Goal: Task Accomplishment & Management: Complete application form

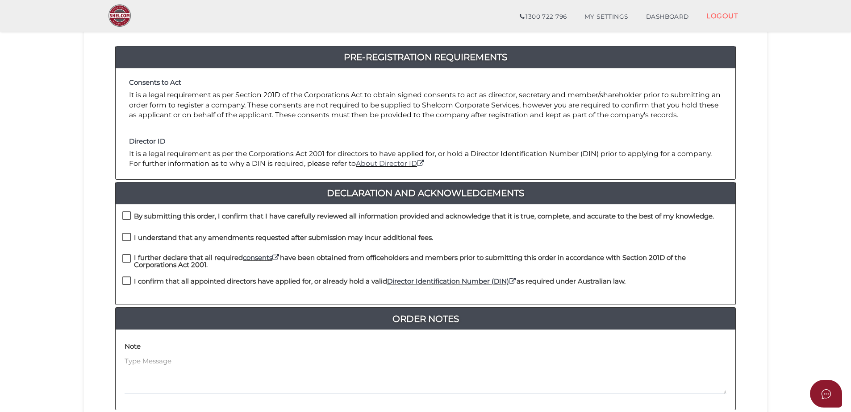
scroll to position [89, 0]
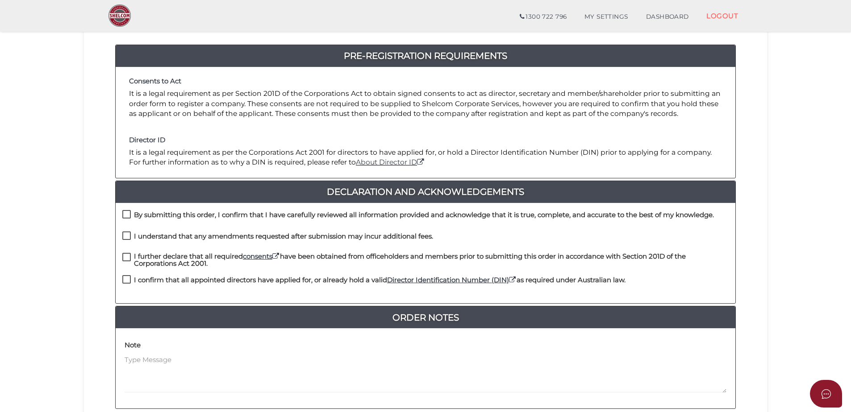
click at [129, 216] on label "By submitting this order, I confirm that I have carefully reviewed all informat…" at bounding box center [417, 217] width 591 height 11
checkbox input "true"
click at [125, 233] on label "I understand that any amendments requested after submission may incur additiona…" at bounding box center [277, 238] width 311 height 11
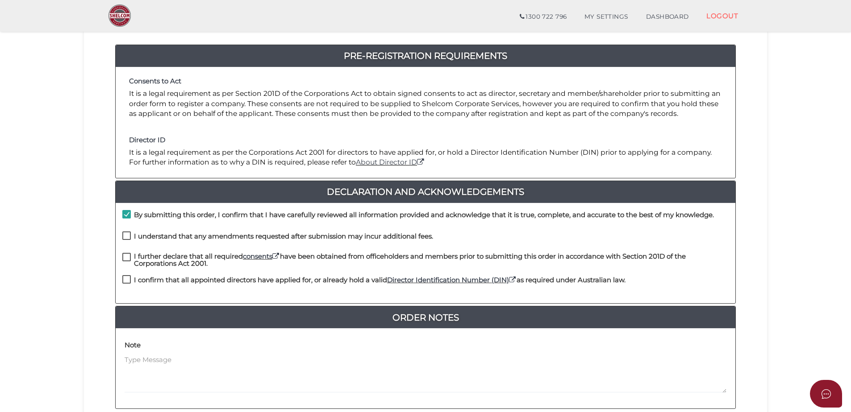
checkbox input "true"
click at [130, 258] on label "I further declare that all required consents have been obtained from officehold…" at bounding box center [425, 258] width 606 height 11
checkbox input "true"
click at [128, 280] on label "I confirm that all appointed directors have applied for, or already hold a vali…" at bounding box center [373, 282] width 503 height 11
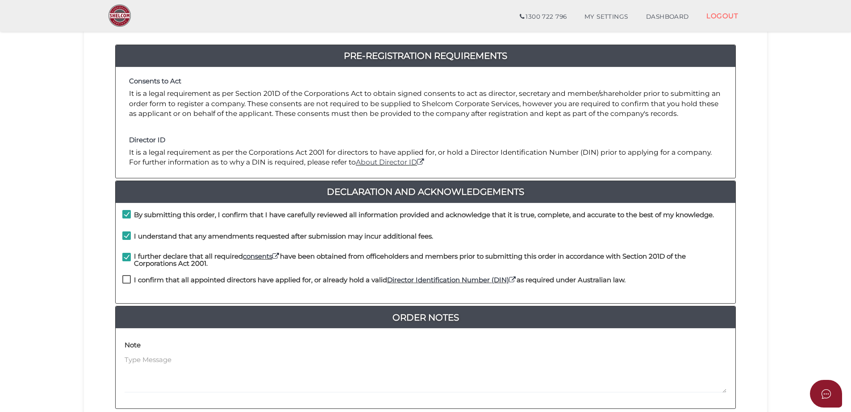
checkbox input "true"
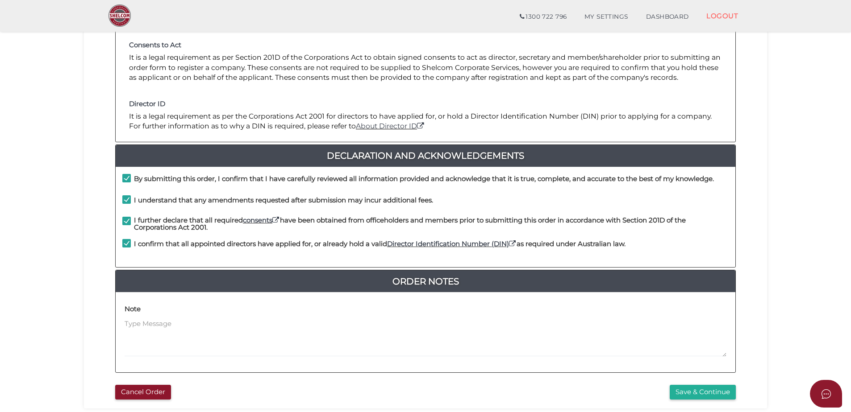
scroll to position [179, 0]
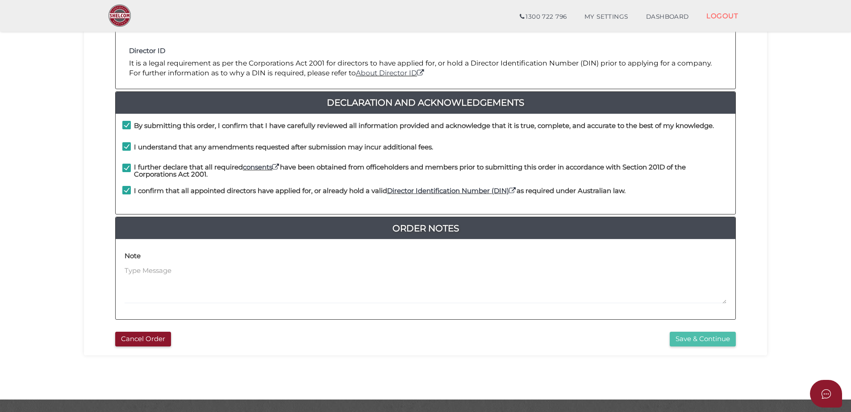
click at [715, 341] on button "Save & Continue" at bounding box center [702, 339] width 66 height 15
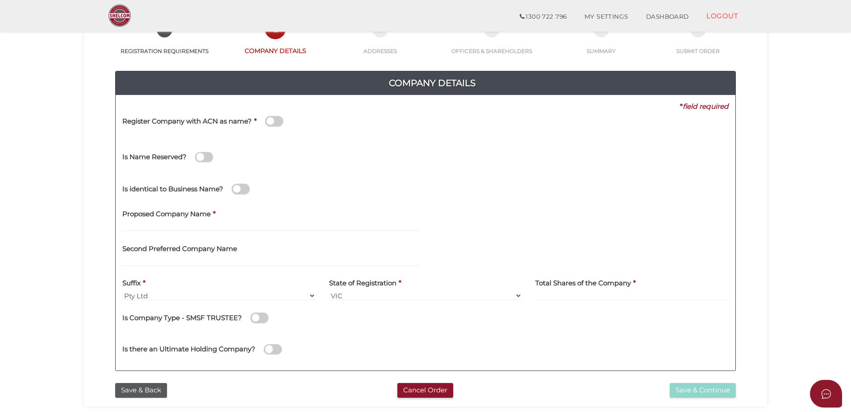
scroll to position [89, 0]
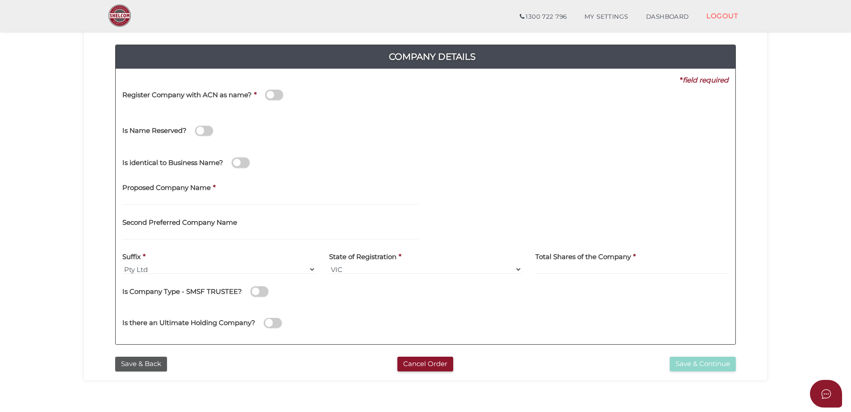
click at [152, 195] on label "Proposed Company Name" at bounding box center [166, 187] width 88 height 18
click at [150, 197] on input "text" at bounding box center [270, 200] width 296 height 10
type input "BTJL"
click at [611, 266] on input at bounding box center [631, 270] width 193 height 10
click at [602, 270] on input at bounding box center [631, 270] width 193 height 10
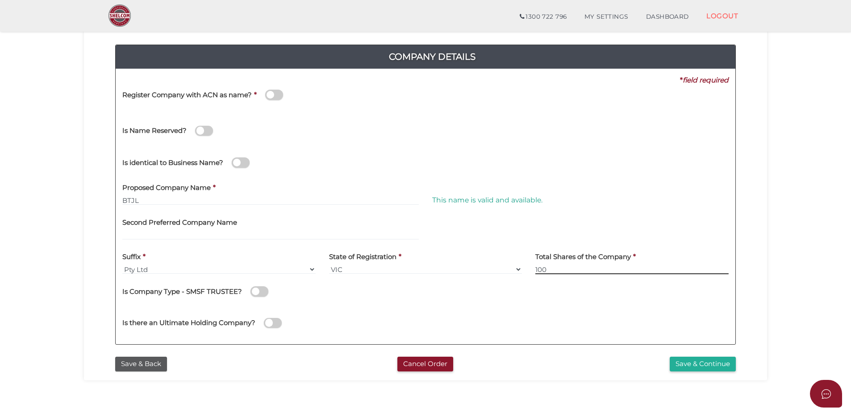
type input "100"
click at [585, 352] on div "Company Details 0f6e52f5f2eca68b2693963826271084 7c84c6643dd27a2231c5b736b9e115…" at bounding box center [425, 191] width 669 height 324
click at [720, 366] on button "Save & Continue" at bounding box center [702, 364] width 66 height 15
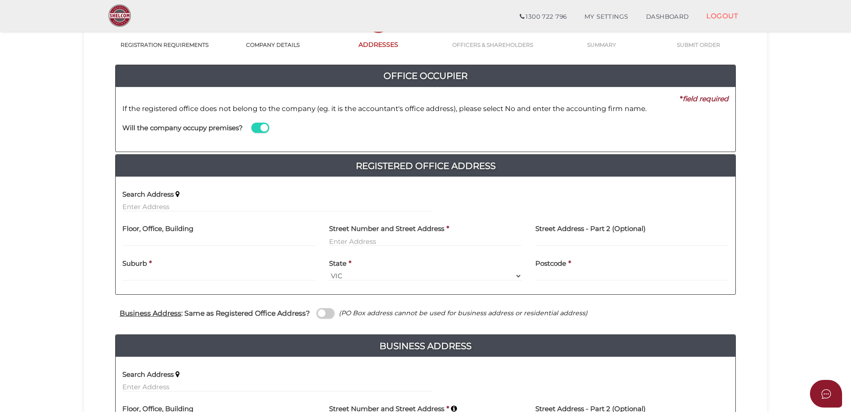
scroll to position [89, 0]
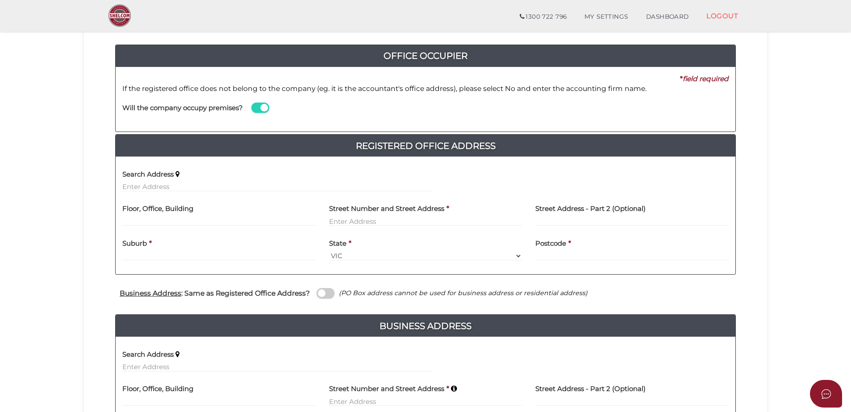
click at [229, 181] on div "Search Address" at bounding box center [277, 178] width 310 height 28
click at [199, 186] on input "text" at bounding box center [277, 187] width 310 height 10
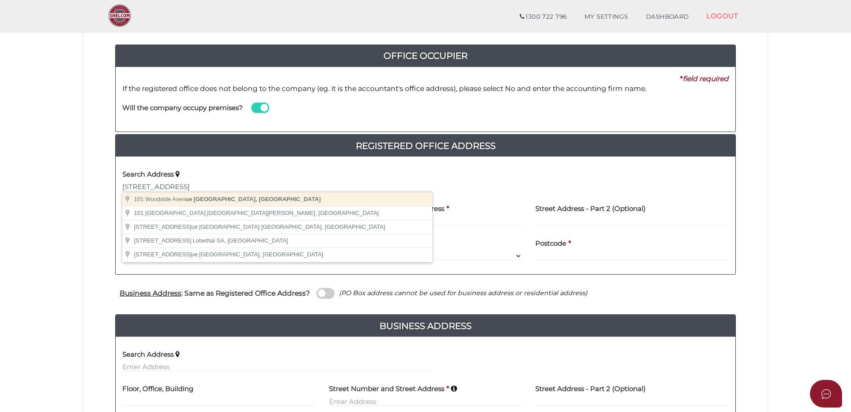
type input "101 Woodside Avenue, Frankston South VIC, Australia"
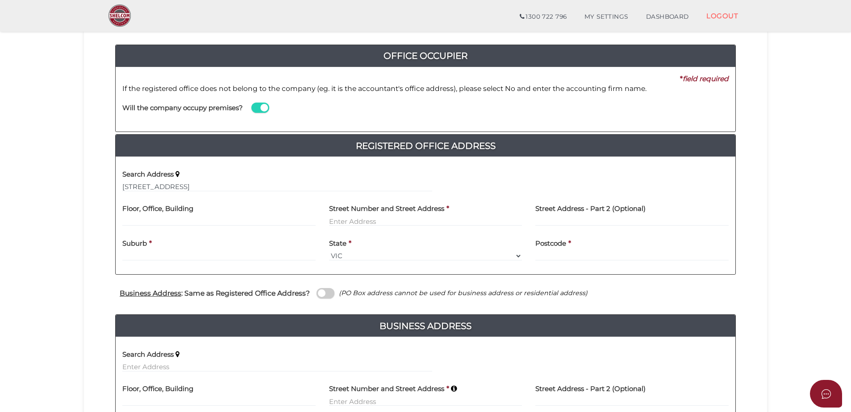
type input "101 Woodside Avenue"
type input "Frankston South"
select select "VIC"
type input "3199"
click at [370, 226] on input "101 Woodside Avenue" at bounding box center [425, 221] width 193 height 10
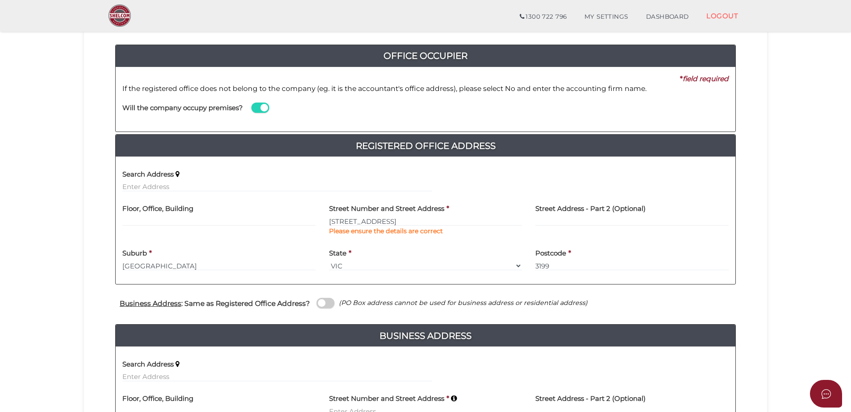
click at [386, 247] on div "State * Select State VIC ACT NSW NT QLD TAS WA SA" at bounding box center [425, 257] width 193 height 28
click at [316, 305] on label at bounding box center [325, 303] width 18 height 10
click at [0, 0] on input "checkbox" at bounding box center [0, 0] width 0 height 0
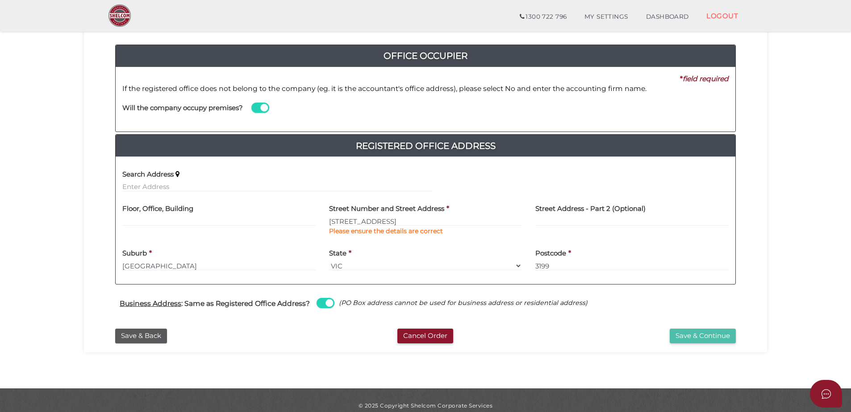
click at [699, 333] on button "Save & Continue" at bounding box center [702, 336] width 66 height 15
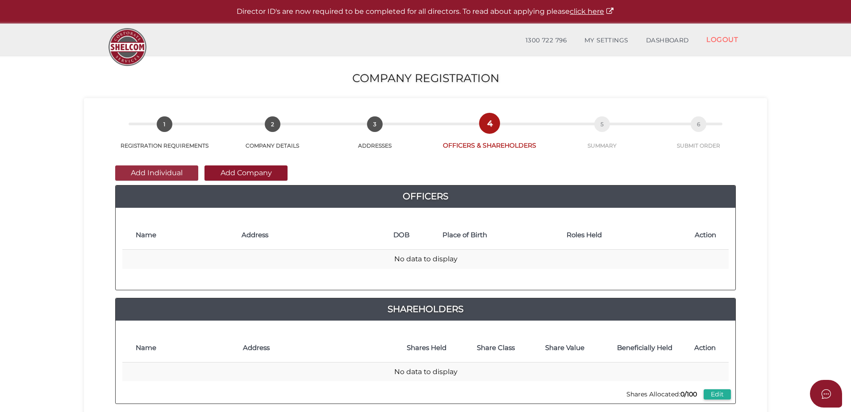
click at [184, 176] on button "Add Individual" at bounding box center [156, 173] width 83 height 15
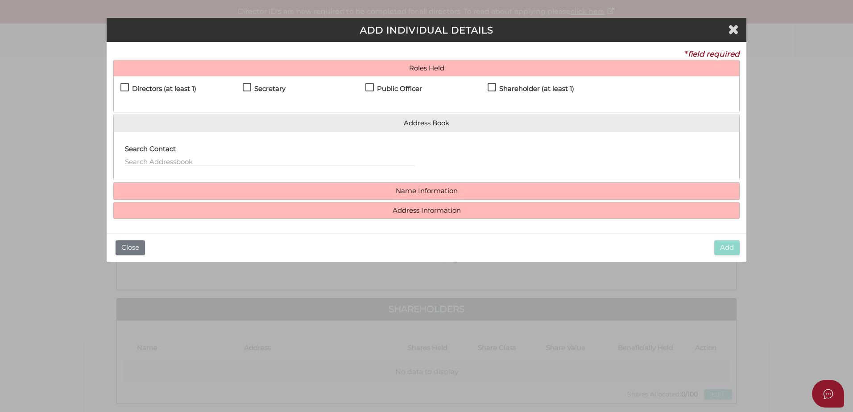
click at [179, 86] on h4 "Directors (at least 1)" at bounding box center [164, 89] width 64 height 8
checkbox input "true"
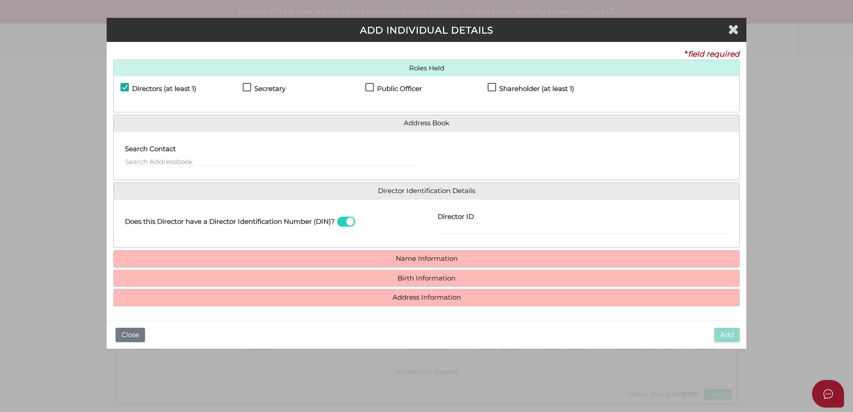
click at [555, 87] on h4 "Shareholder (at least 1)" at bounding box center [536, 89] width 75 height 8
checkbox input "true"
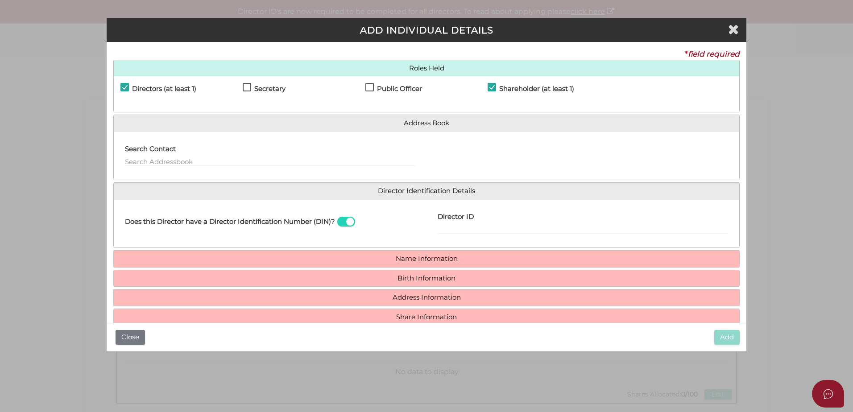
click at [473, 224] on label "Director ID" at bounding box center [456, 216] width 36 height 18
click at [473, 224] on input "Director ID" at bounding box center [583, 229] width 291 height 10
type input "036878120975089"
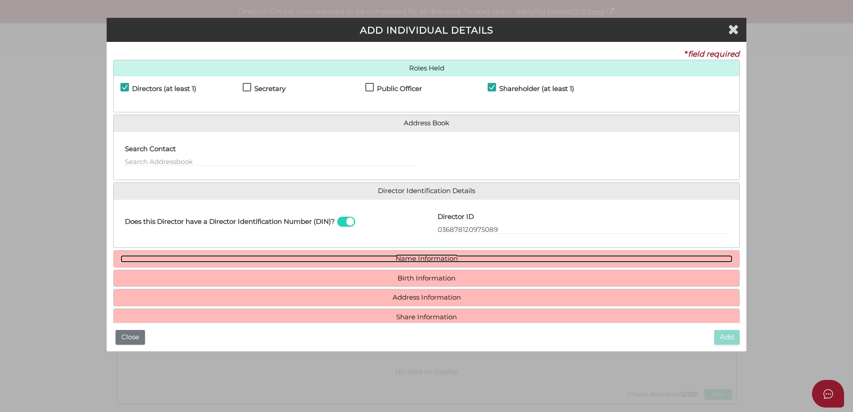
click at [460, 257] on link "Name Information" at bounding box center [426, 259] width 612 height 8
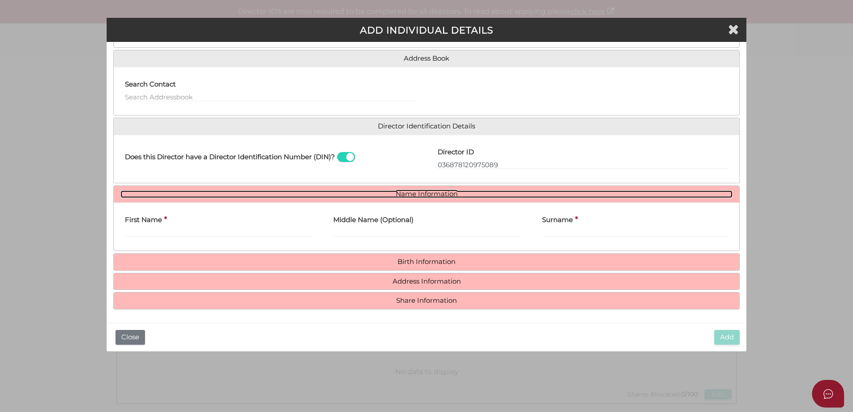
scroll to position [66, 0]
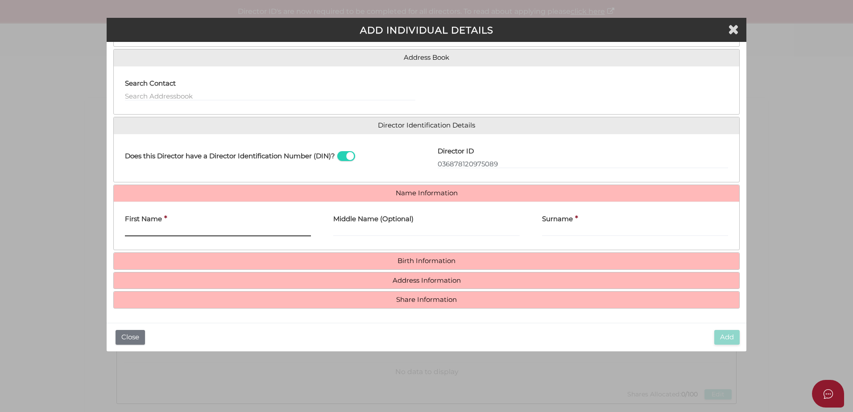
click at [183, 233] on input "First Name" at bounding box center [218, 232] width 186 height 10
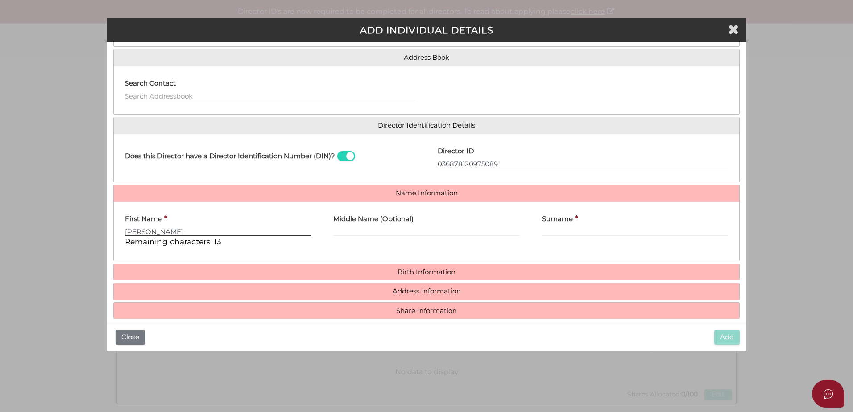
type input "Jessica"
click at [579, 229] on input "Surname" at bounding box center [635, 232] width 186 height 10
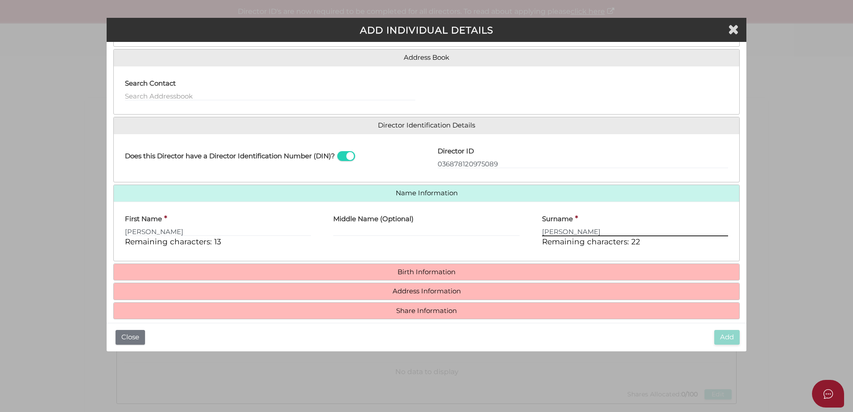
type input "[PERSON_NAME]"
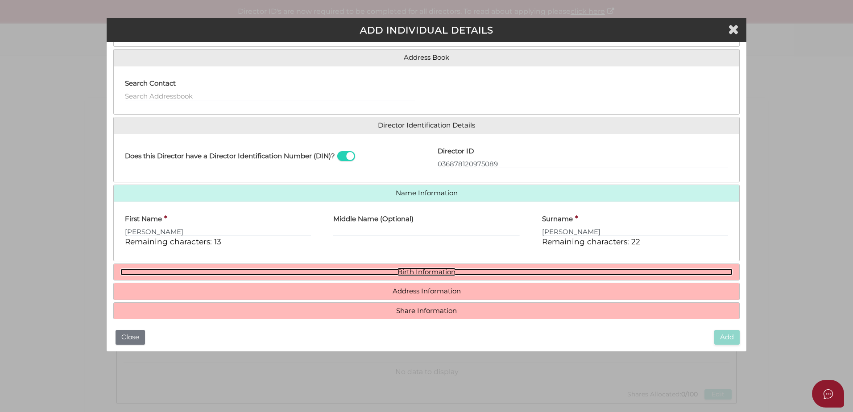
click at [513, 274] on link "Birth Information" at bounding box center [426, 273] width 612 height 8
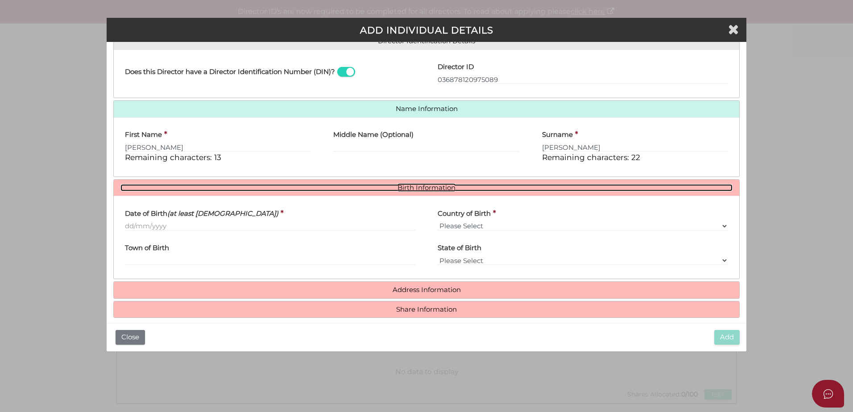
scroll to position [159, 0]
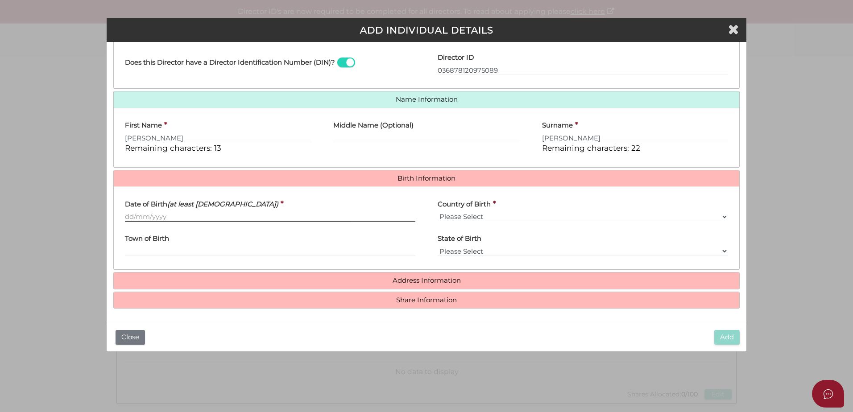
click at [173, 216] on input "Date of Birth (at least 18 years old)" at bounding box center [270, 217] width 291 height 10
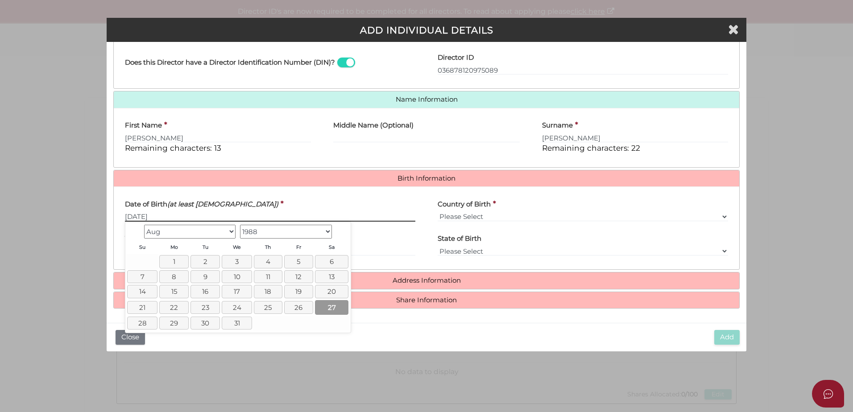
type input "27/08/1988"
click at [326, 308] on link "27" at bounding box center [331, 307] width 33 height 15
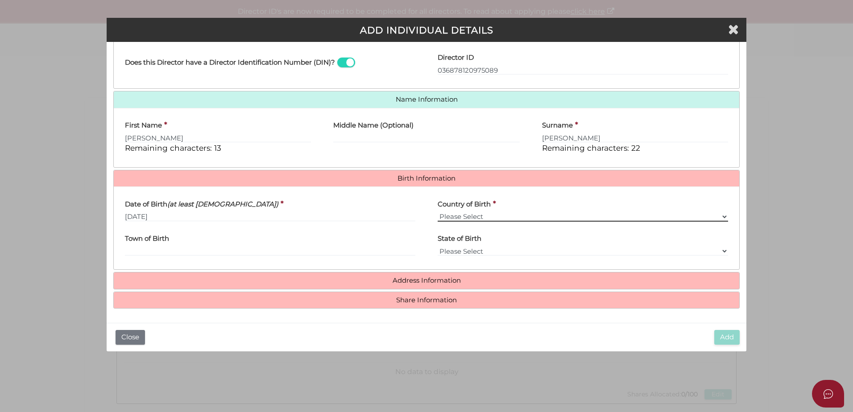
click at [467, 215] on select "Please Select v Australia Afghanistan Albania Algeria American Samoa Andorra An…" at bounding box center [583, 217] width 291 height 10
select select "Australia"
click at [438, 212] on select "Please Select v Australia Afghanistan Albania Algeria American Samoa Andorra An…" at bounding box center [583, 217] width 291 height 10
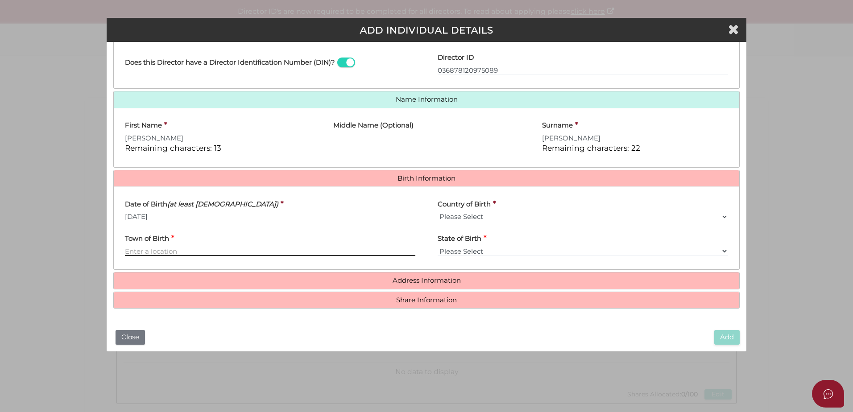
click at [360, 249] on input "Town of Birth" at bounding box center [270, 251] width 291 height 10
type input "Carlton"
select select "VIC"
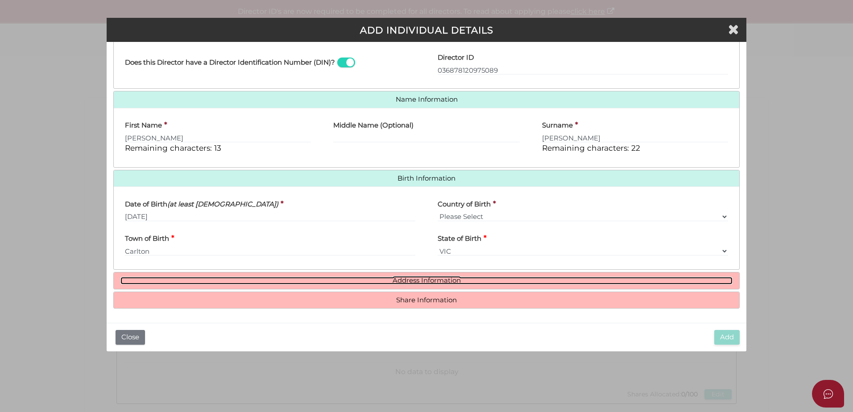
click at [422, 283] on link "Address Information" at bounding box center [426, 281] width 612 height 8
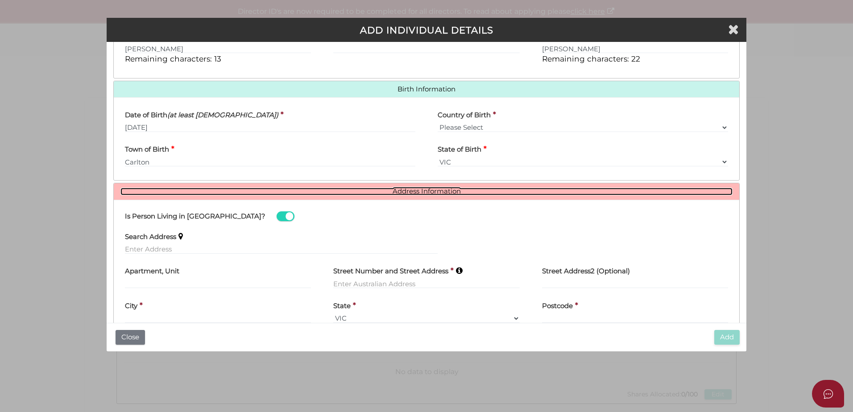
scroll to position [293, 0]
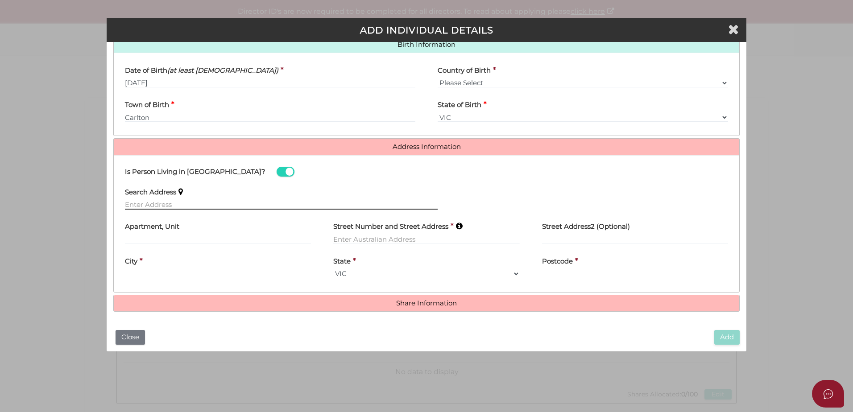
click at [209, 209] on input "text" at bounding box center [281, 205] width 313 height 10
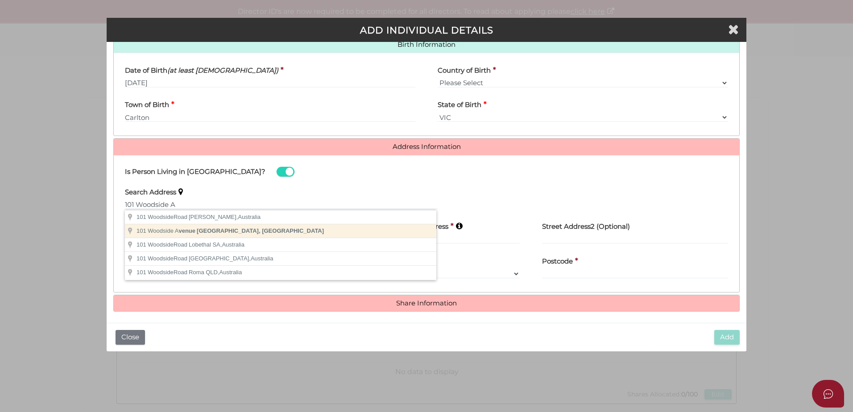
type input "[STREET_ADDRESS]"
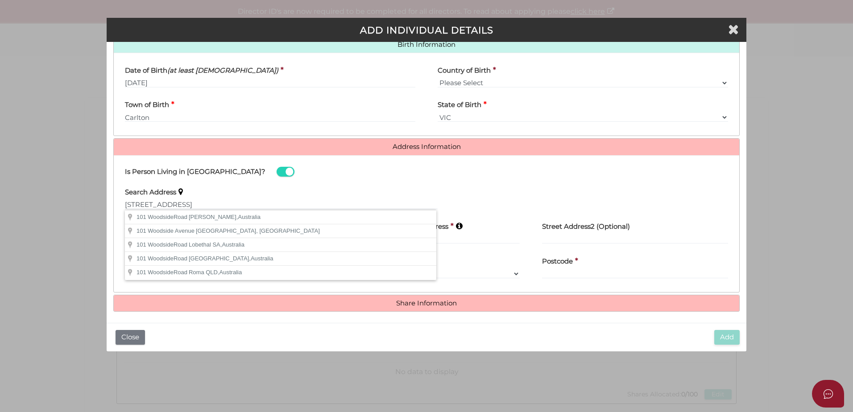
type input "[STREET_ADDRESS]"
type input "[GEOGRAPHIC_DATA]"
select select "VIC"
type input "3199"
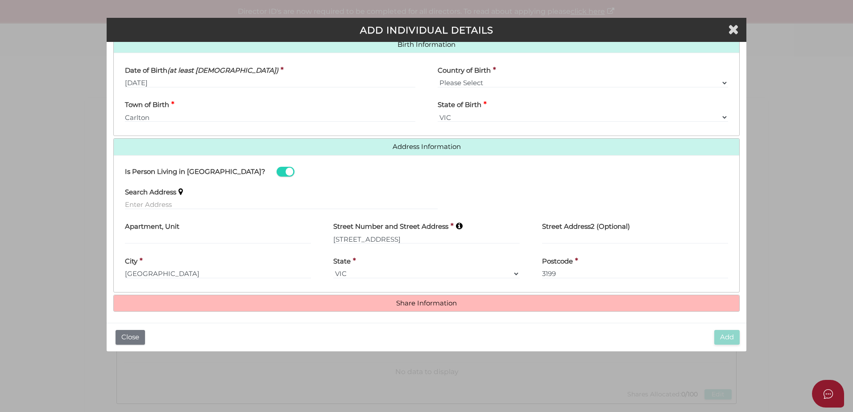
click at [443, 309] on h4 "Share Information" at bounding box center [427, 303] width 626 height 17
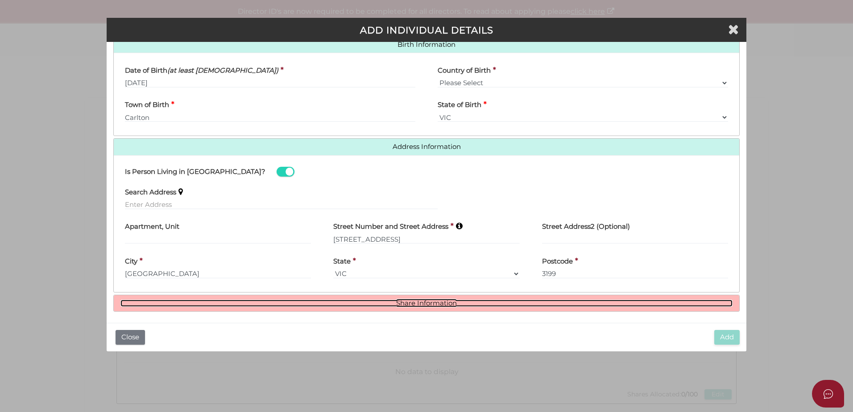
click at [443, 304] on link "Share Information" at bounding box center [426, 304] width 612 height 8
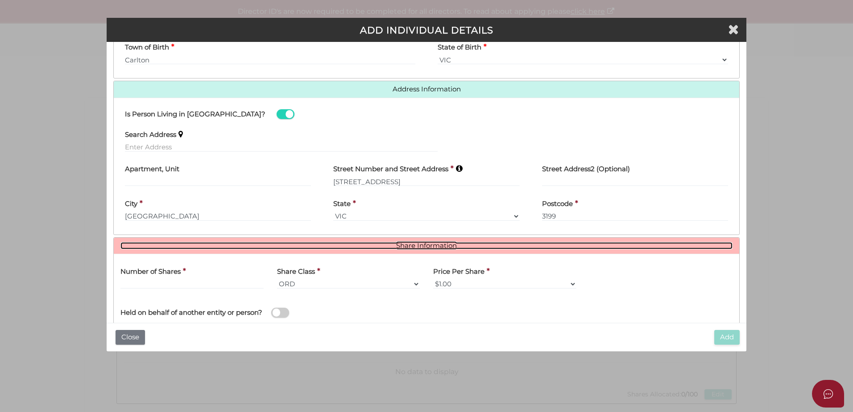
scroll to position [405, 0]
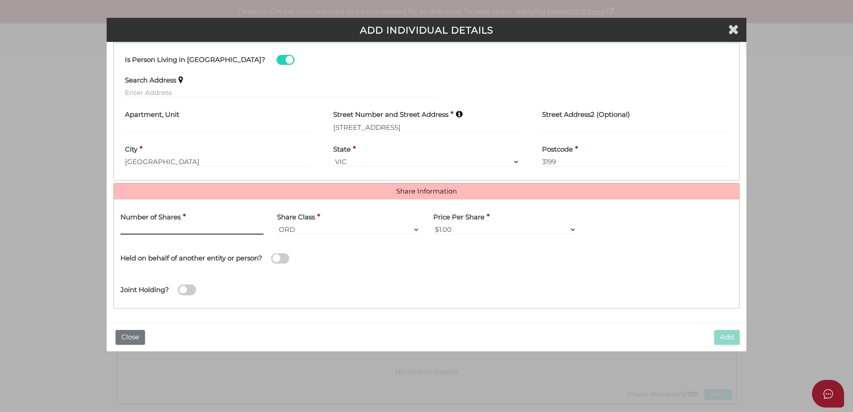
click at [216, 228] on input "text" at bounding box center [191, 230] width 143 height 10
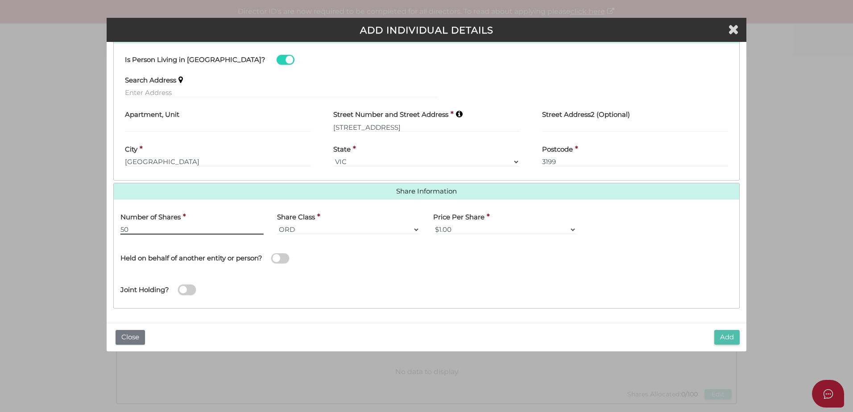
type input "50"
click at [730, 338] on button "Add" at bounding box center [727, 337] width 25 height 15
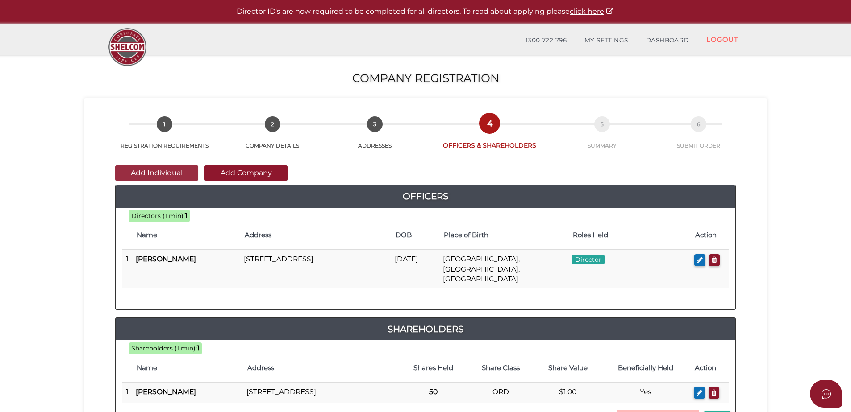
click at [183, 174] on button "Add Individual" at bounding box center [156, 173] width 83 height 15
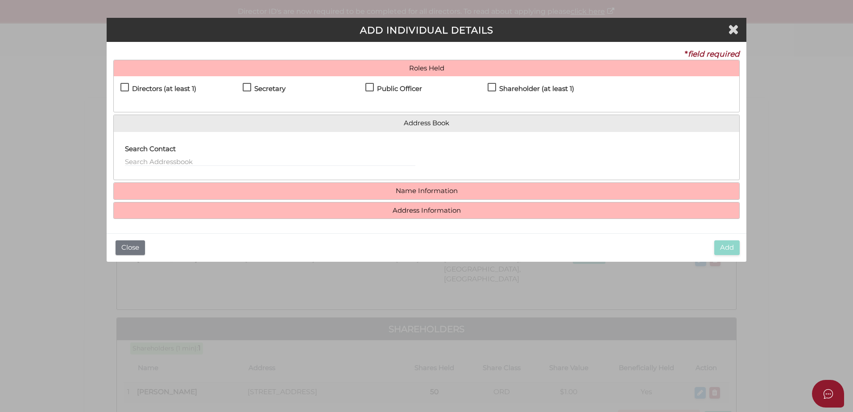
drag, startPoint x: 155, startPoint y: 86, endPoint x: 197, endPoint y: 90, distance: 42.1
click at [156, 87] on h4 "Directors (at least 1)" at bounding box center [164, 89] width 64 height 8
checkbox input "true"
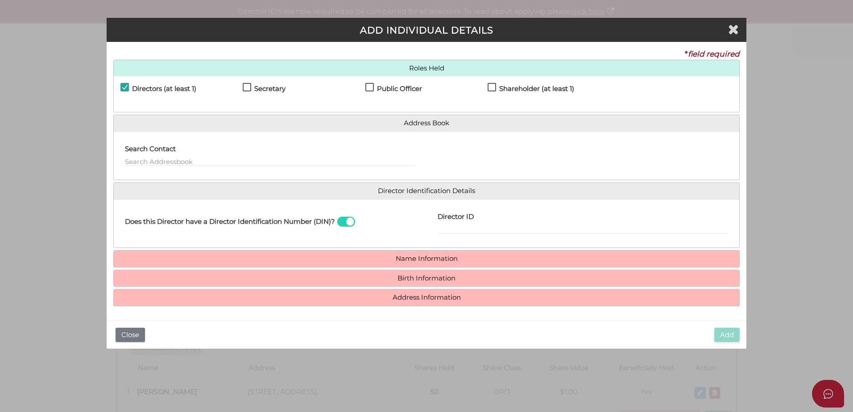
click at [567, 84] on div "Shareholder (at least 1)" at bounding box center [549, 91] width 122 height 16
click at [550, 91] on h4 "Shareholder (at least 1)" at bounding box center [536, 89] width 75 height 8
checkbox input "true"
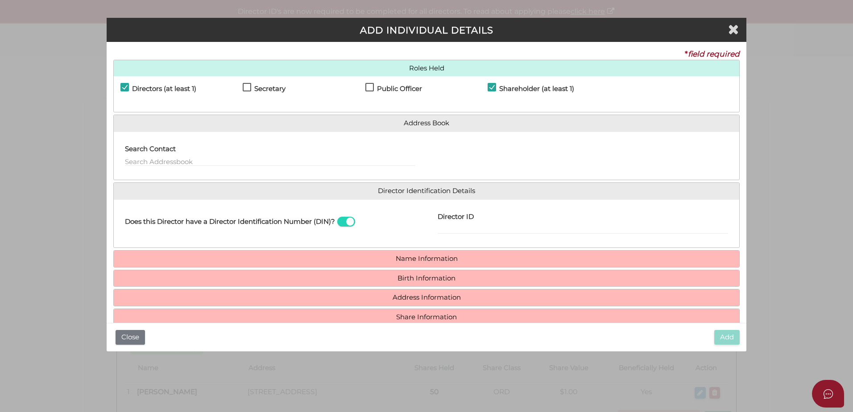
click at [475, 224] on div "Director ID" at bounding box center [583, 221] width 291 height 28
click at [460, 229] on input "Director ID" at bounding box center [583, 229] width 291 height 10
type input "036299963573164"
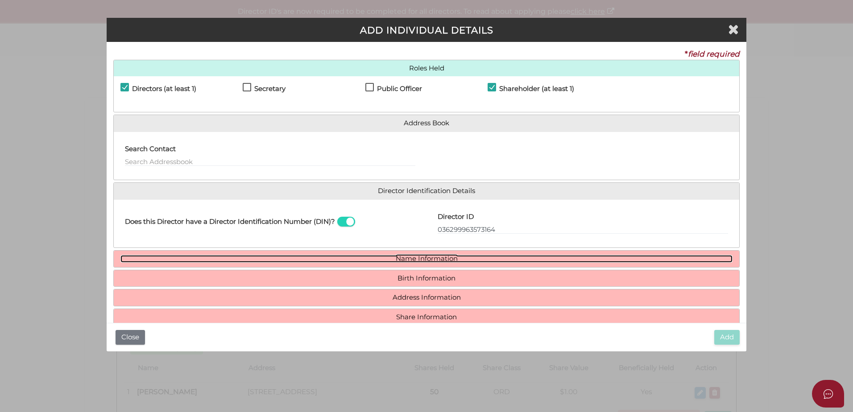
click at [488, 258] on link "Name Information" at bounding box center [426, 259] width 612 height 8
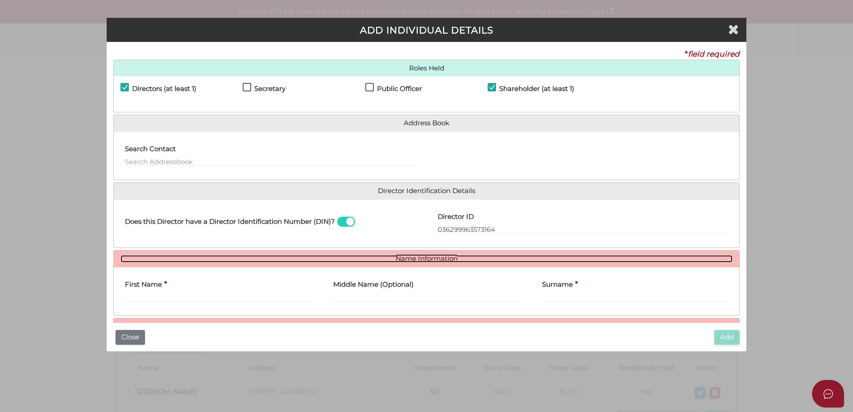
scroll to position [45, 0]
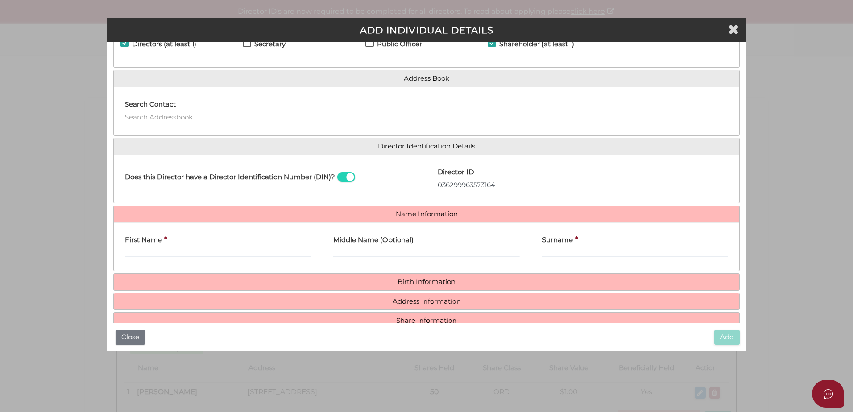
click at [199, 245] on div "First Name *" at bounding box center [218, 244] width 186 height 28
click at [190, 250] on input "First Name" at bounding box center [218, 253] width 186 height 10
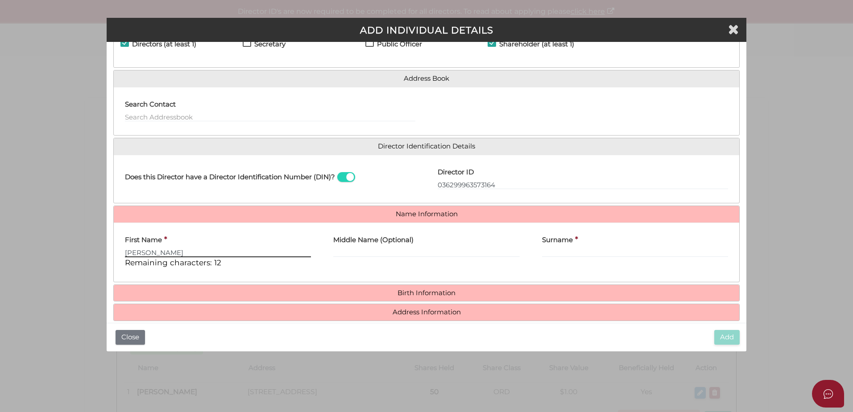
type input "Benjamin"
click at [553, 249] on input "Surname" at bounding box center [635, 253] width 186 height 10
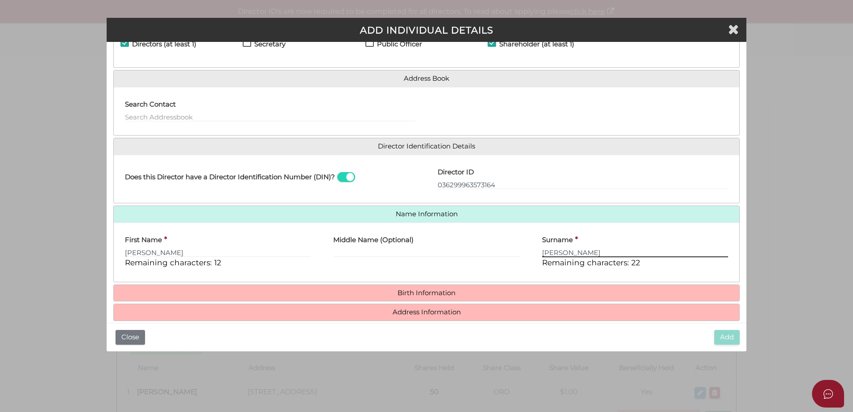
type input "[PERSON_NAME]"
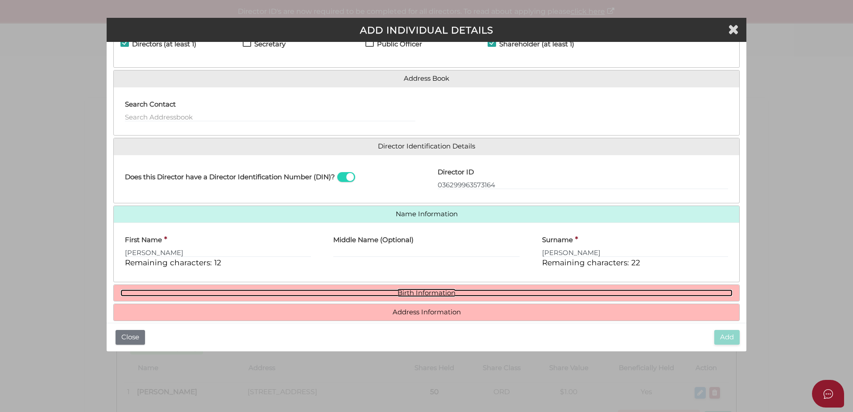
click at [448, 293] on link "Birth Information" at bounding box center [426, 294] width 612 height 8
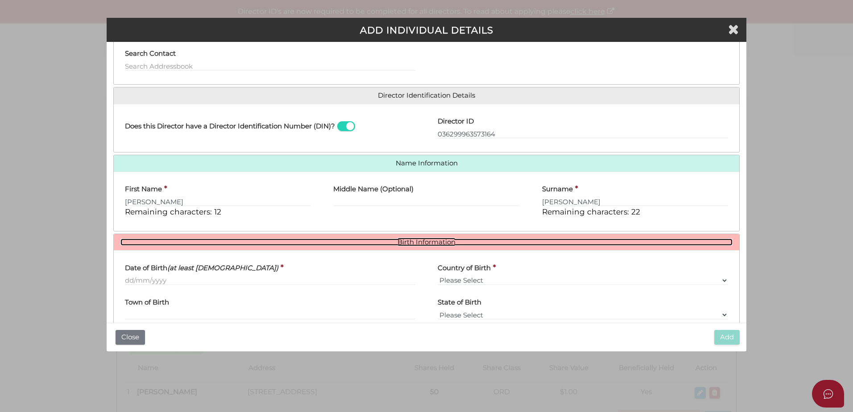
scroll to position [159, 0]
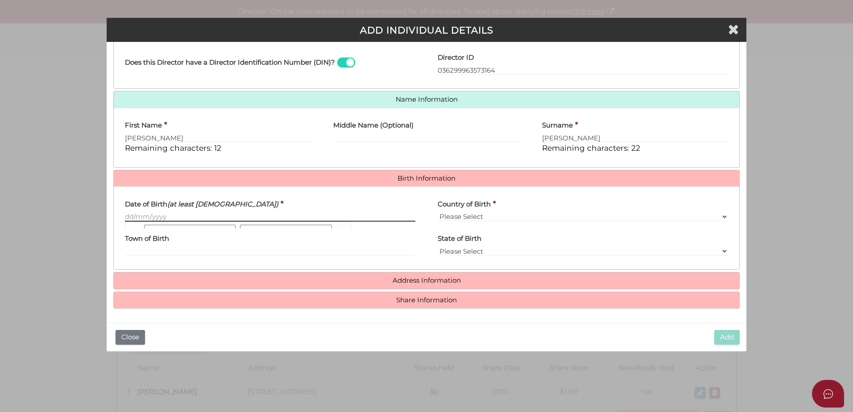
click at [181, 221] on input "Date of Birth (at least 18 years old)" at bounding box center [270, 217] width 291 height 10
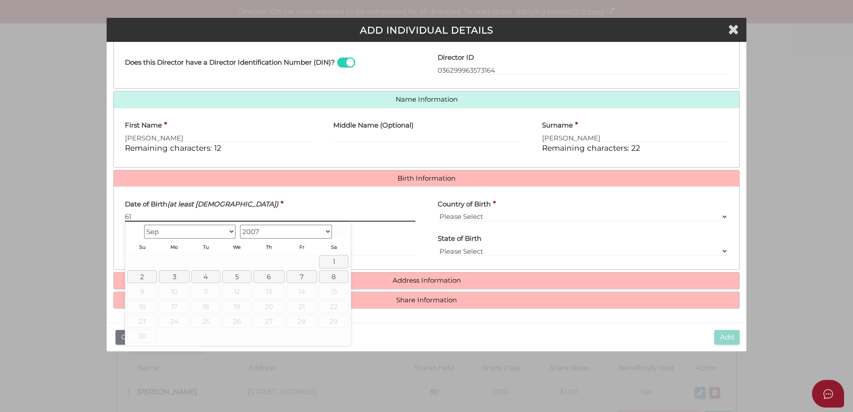
type input "6"
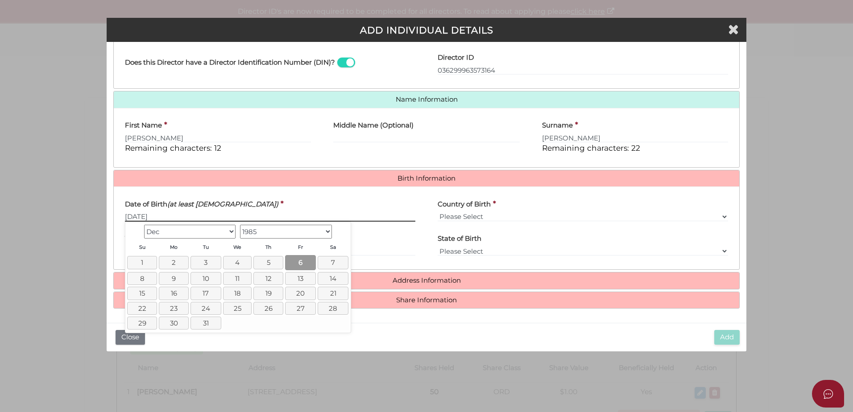
type input "06/12/1985"
click at [302, 260] on link "6" at bounding box center [300, 262] width 31 height 15
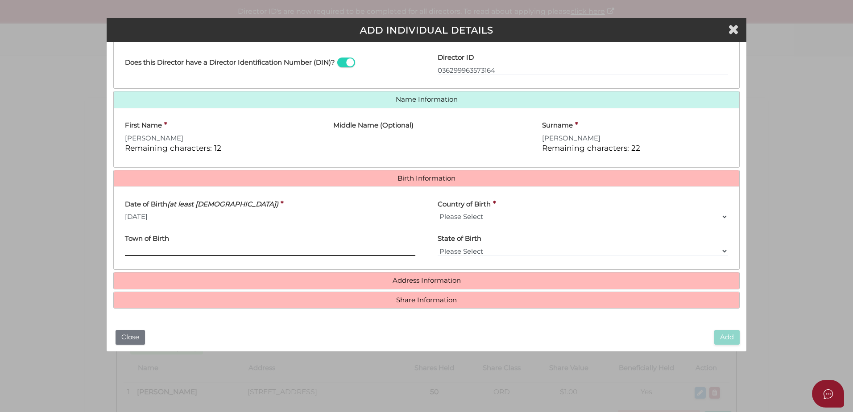
click at [250, 251] on input "Town of Birth" at bounding box center [270, 251] width 291 height 10
type input "Lilydale"
click at [503, 211] on div "Country of Birth * Please Select v Australia Afghanistan Albania Algeria Americ…" at bounding box center [583, 208] width 291 height 28
click at [462, 220] on select "Please Select v Australia Afghanistan Albania Algeria American Samoa Andorra An…" at bounding box center [583, 217] width 291 height 10
select select "Australia"
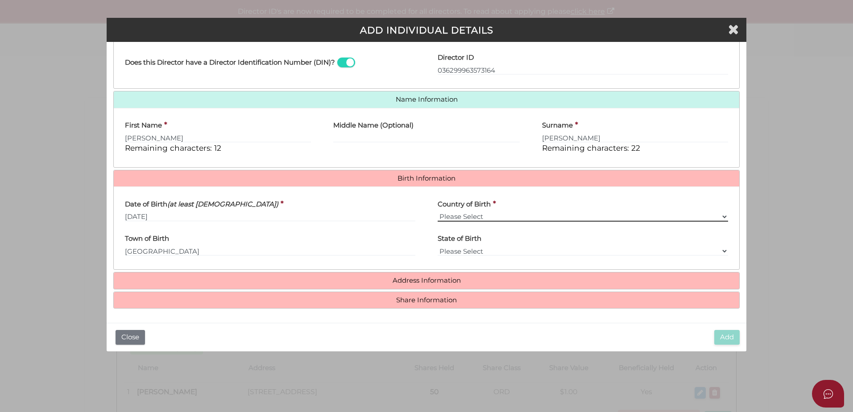
click at [438, 212] on select "Please Select v Australia Afghanistan Albania Algeria American Samoa Andorra An…" at bounding box center [583, 217] width 291 height 10
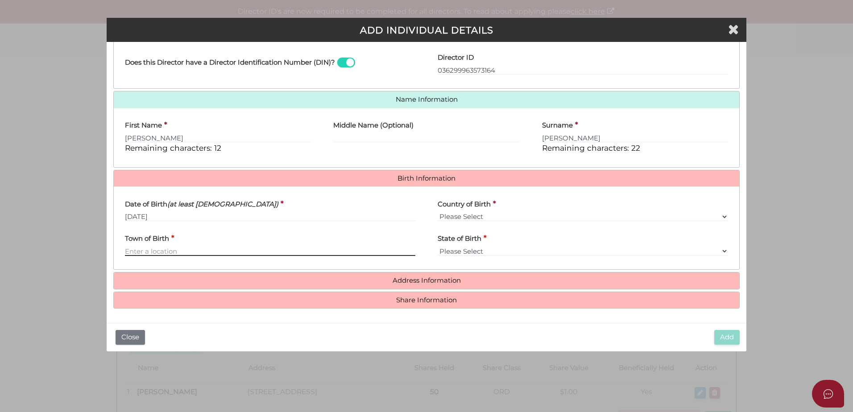
click at [162, 256] on input "Town of Birth" at bounding box center [270, 251] width 291 height 10
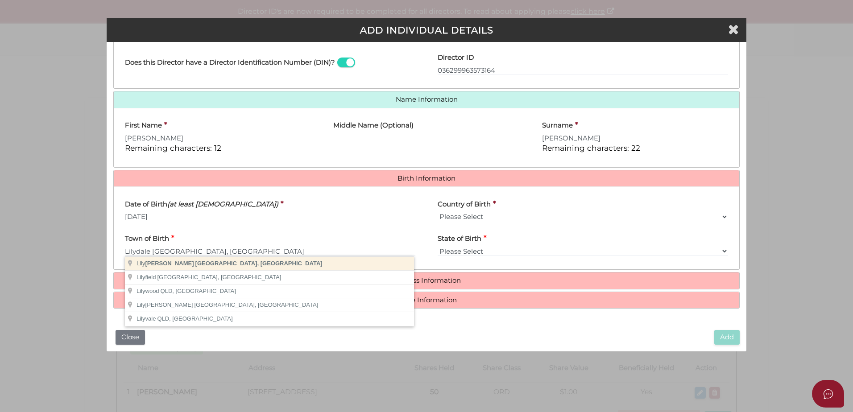
type input "Lilydale"
select select "VIC"
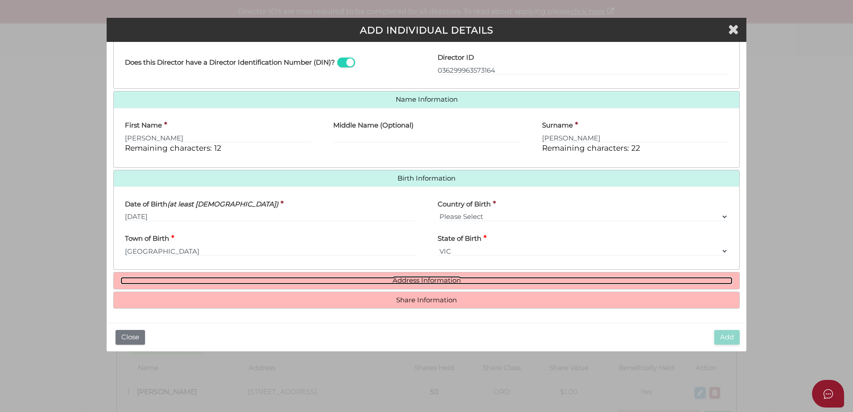
click at [460, 282] on link "Address Information" at bounding box center [426, 281] width 612 height 8
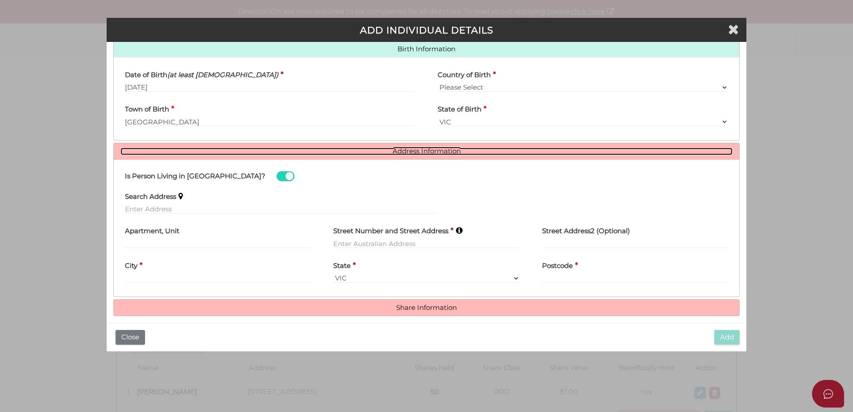
scroll to position [293, 0]
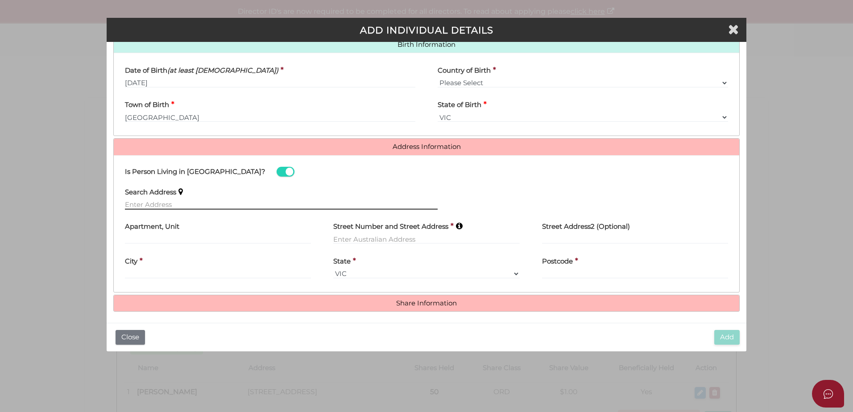
click at [349, 207] on input "text" at bounding box center [281, 205] width 313 height 10
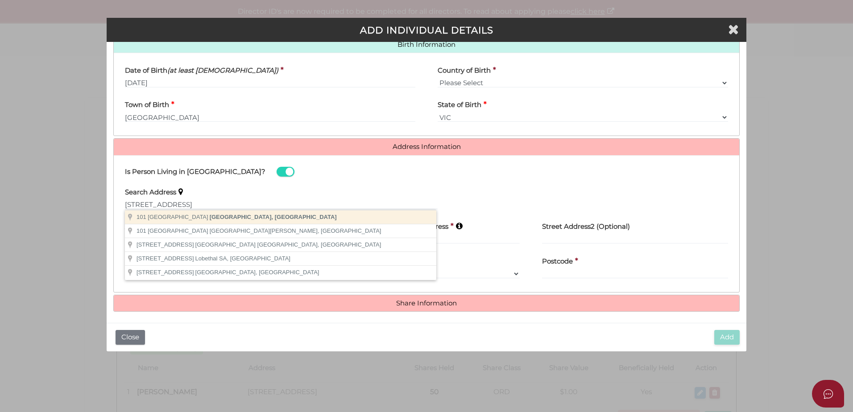
type input "[STREET_ADDRESS]"
type input "[GEOGRAPHIC_DATA]"
select select "VIC"
type input "3199"
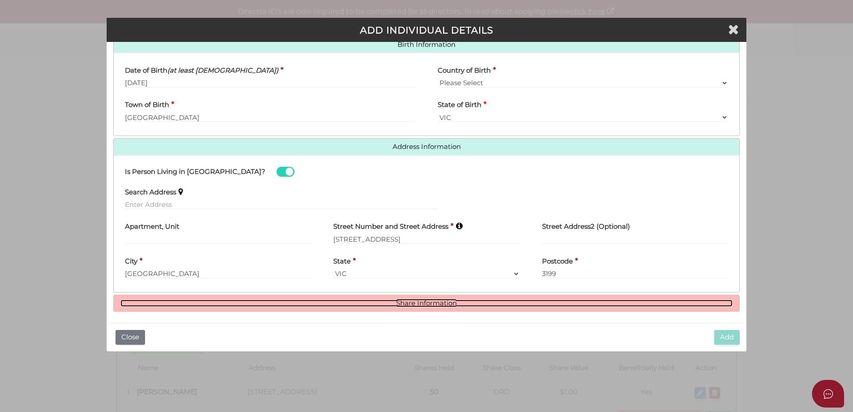
click at [440, 306] on link "Share Information" at bounding box center [426, 304] width 612 height 8
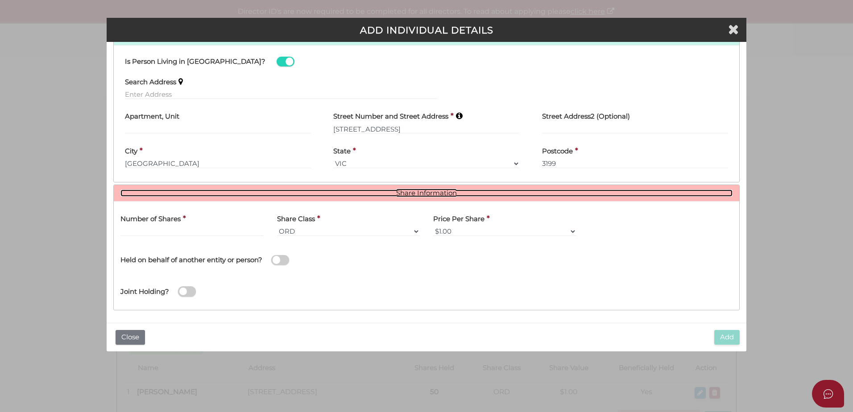
scroll to position [405, 0]
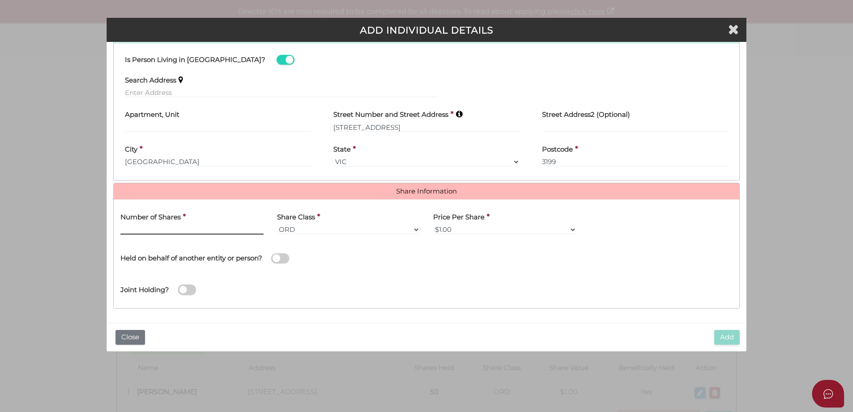
click at [212, 232] on input "text" at bounding box center [191, 230] width 143 height 10
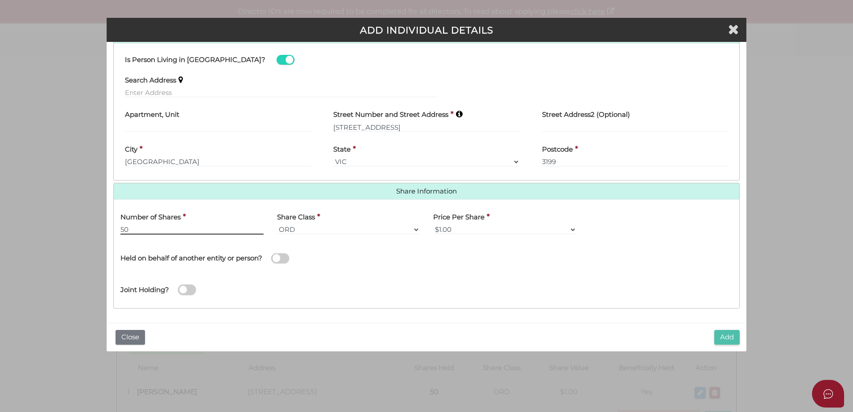
type input "50"
click at [723, 336] on button "Add" at bounding box center [727, 337] width 25 height 15
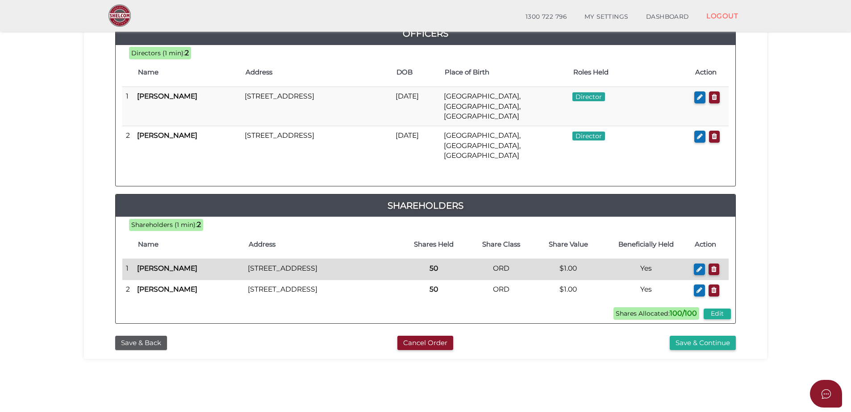
scroll to position [134, 0]
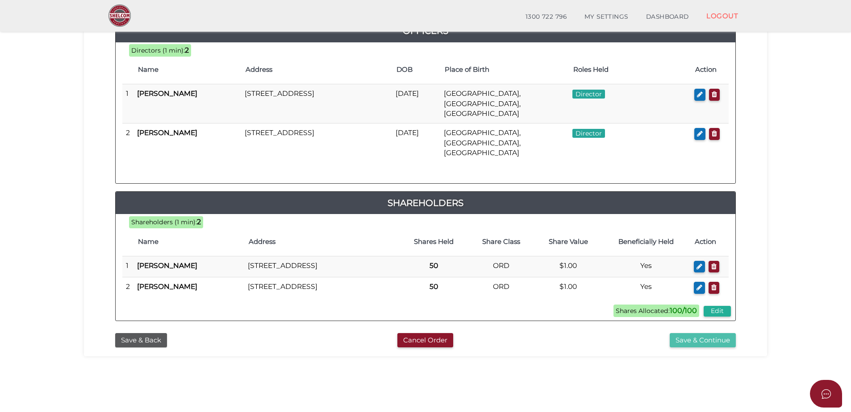
click at [718, 338] on button "Save & Continue" at bounding box center [702, 340] width 66 height 15
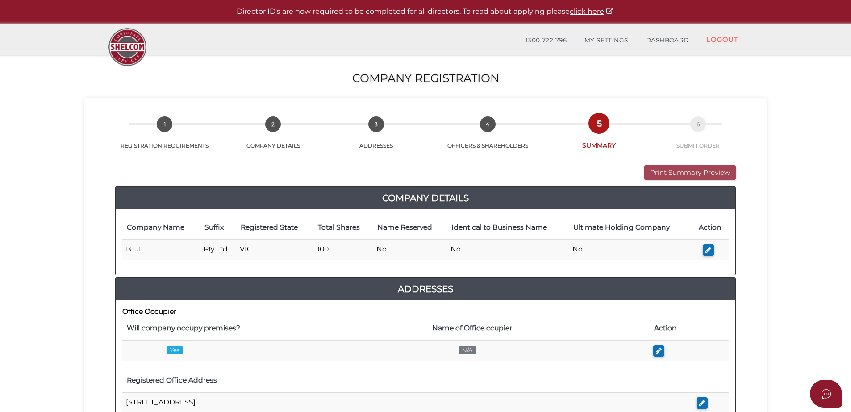
click at [701, 169] on button "Print Summary Preview" at bounding box center [689, 173] width 91 height 15
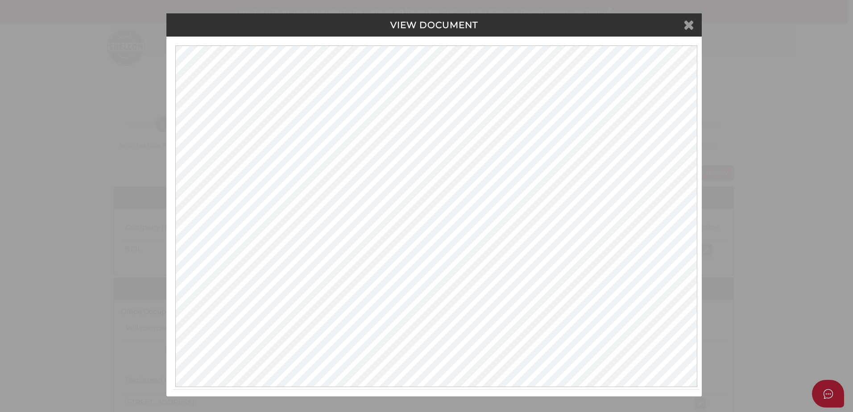
click at [691, 25] on icon at bounding box center [689, 24] width 11 height 13
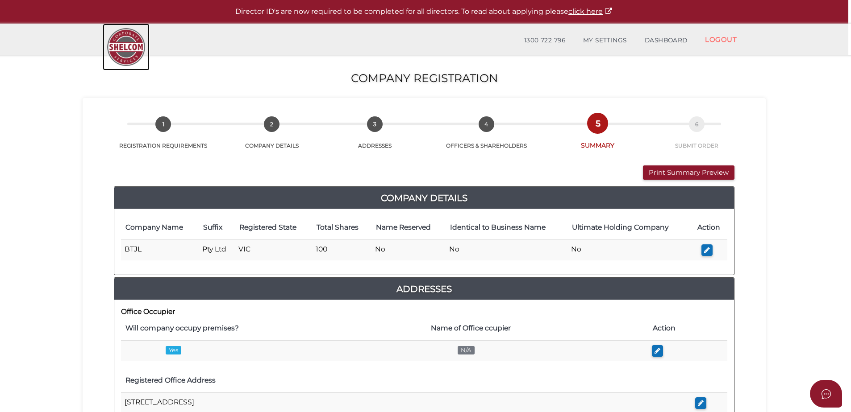
click at [139, 54] on img at bounding box center [126, 47] width 47 height 47
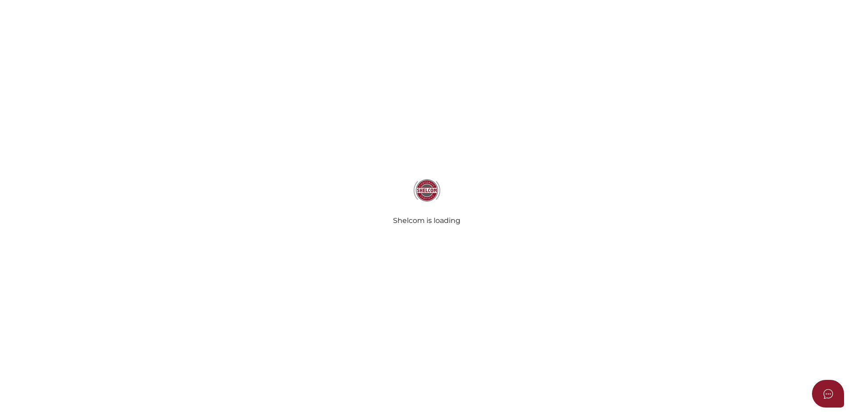
select select
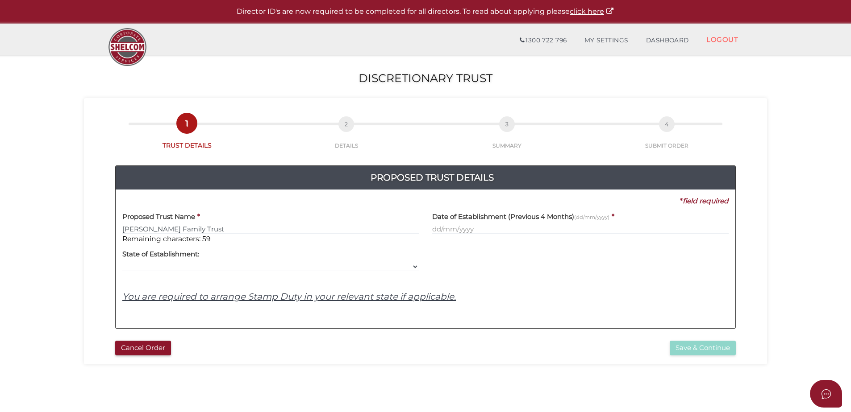
type input "[PERSON_NAME] Family Trust"
click at [467, 220] on h4 "Date of Establishment (Previous 4 Months) (dd/mm/yyyy)" at bounding box center [520, 217] width 177 height 8
click at [456, 224] on input "text" at bounding box center [580, 229] width 296 height 10
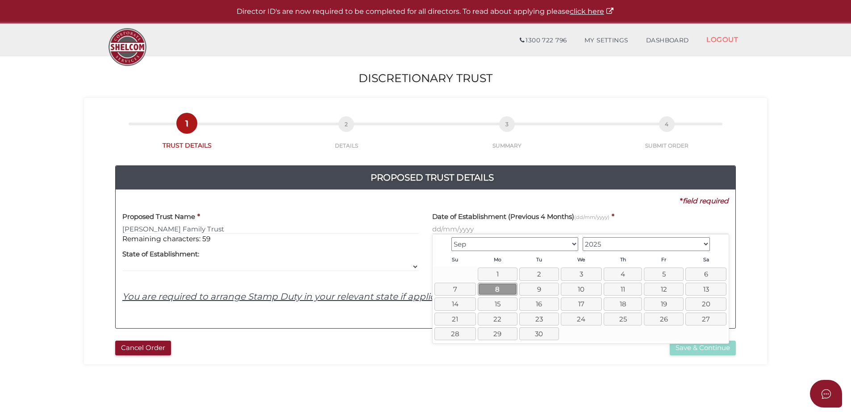
click at [501, 291] on link "8" at bounding box center [498, 289] width 40 height 13
type input "[DATE]"
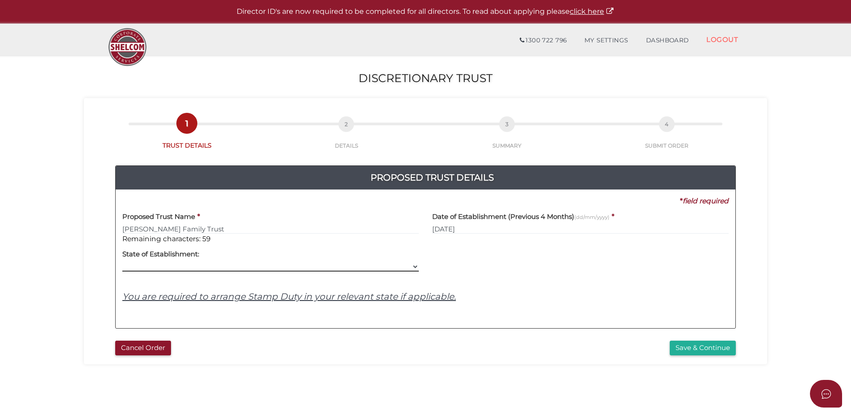
click at [228, 266] on select "VIC ACT [GEOGRAPHIC_DATA] [GEOGRAPHIC_DATA] QLD [GEOGRAPHIC_DATA] [GEOGRAPHIC_D…" at bounding box center [270, 267] width 296 height 10
select select "VIC"
click at [122, 262] on select "VIC ACT [GEOGRAPHIC_DATA] [GEOGRAPHIC_DATA] QLD [GEOGRAPHIC_DATA] [GEOGRAPHIC_D…" at bounding box center [270, 267] width 296 height 10
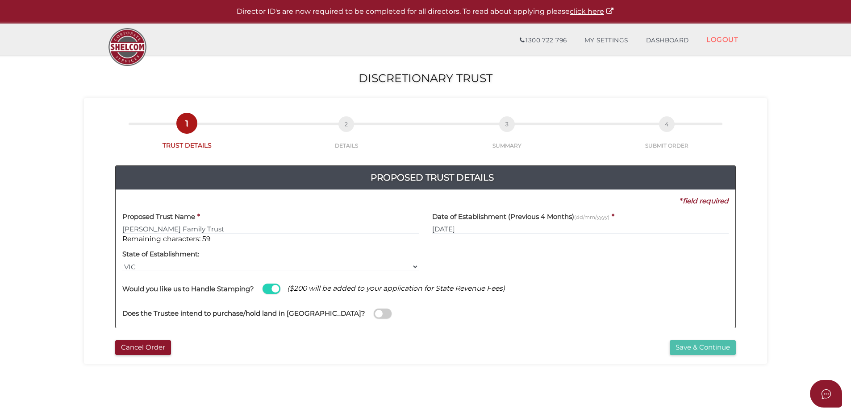
click at [704, 348] on button "Save & Continue" at bounding box center [702, 348] width 66 height 15
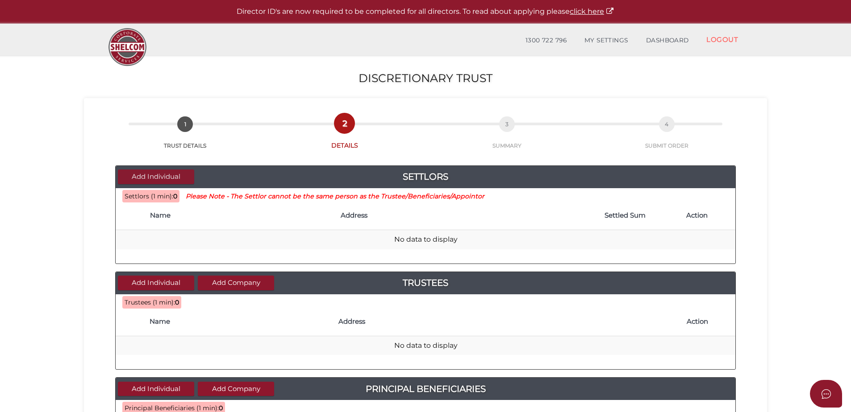
click at [183, 174] on button "Add Individual" at bounding box center [156, 177] width 76 height 15
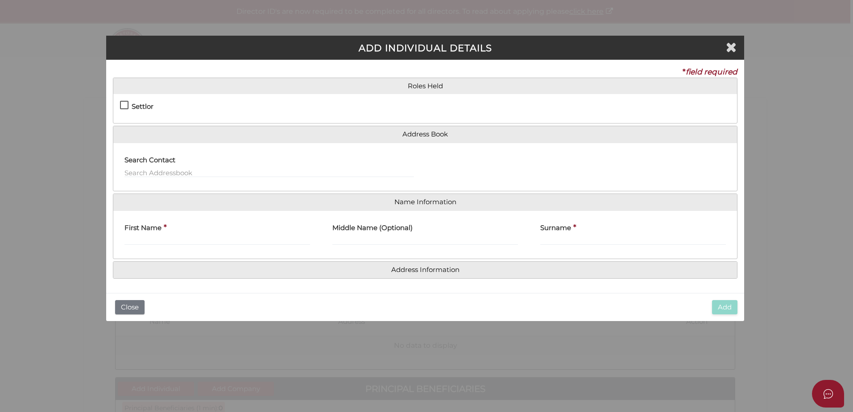
click at [143, 104] on h4 "Settlor" at bounding box center [143, 107] width 22 height 8
checkbox input "true"
type input "10"
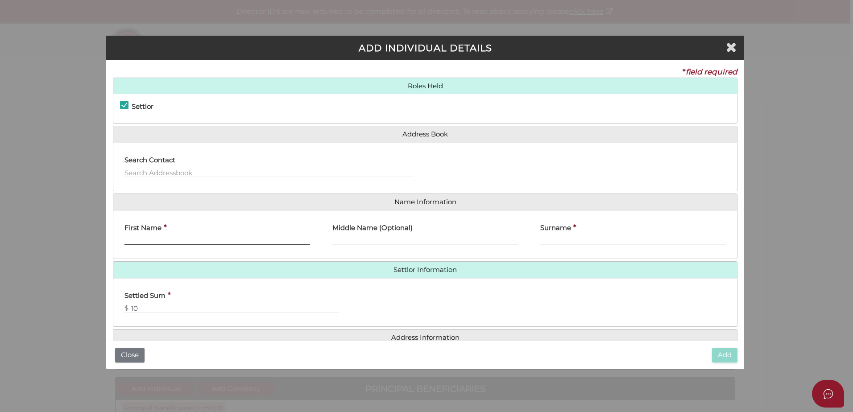
click at [178, 240] on input "First Name" at bounding box center [218, 241] width 186 height 10
type input "[PERSON_NAME]"
drag, startPoint x: 557, startPoint y: 236, endPoint x: 571, endPoint y: 239, distance: 14.3
click at [557, 236] on label "Surname" at bounding box center [555, 227] width 31 height 18
click at [557, 236] on input "Surname" at bounding box center [633, 241] width 186 height 10
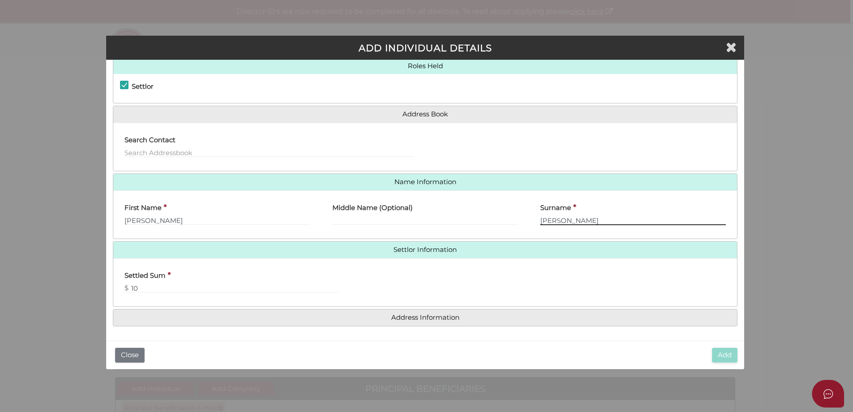
type input "Stewart"
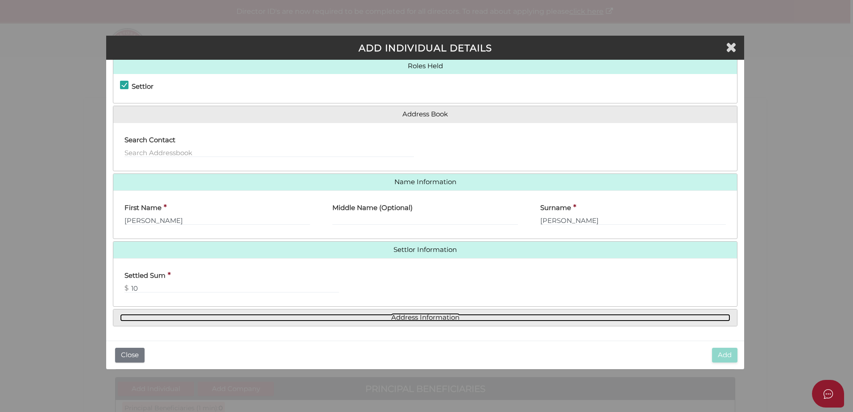
click at [453, 321] on link "Address Information" at bounding box center [425, 318] width 611 height 8
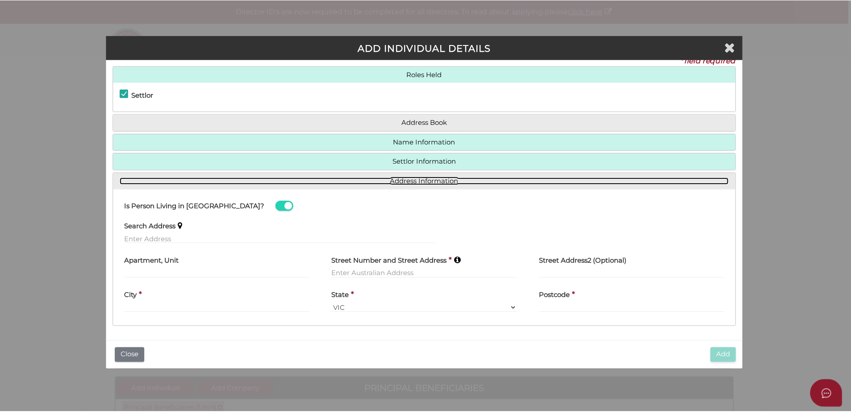
scroll to position [12, 0]
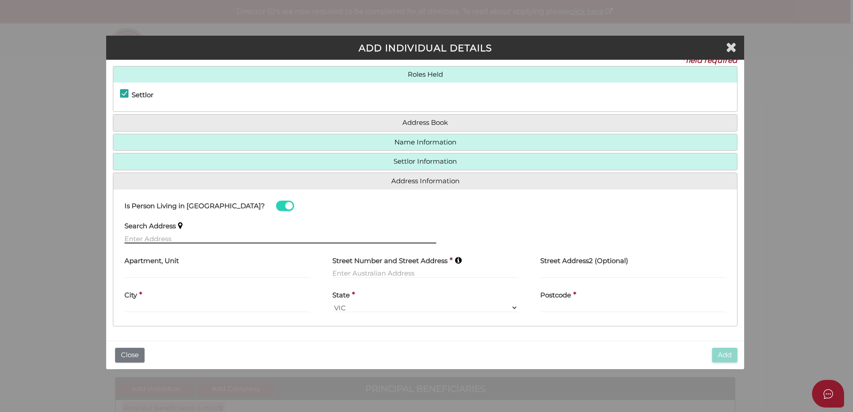
click at [218, 237] on input "text" at bounding box center [281, 239] width 312 height 10
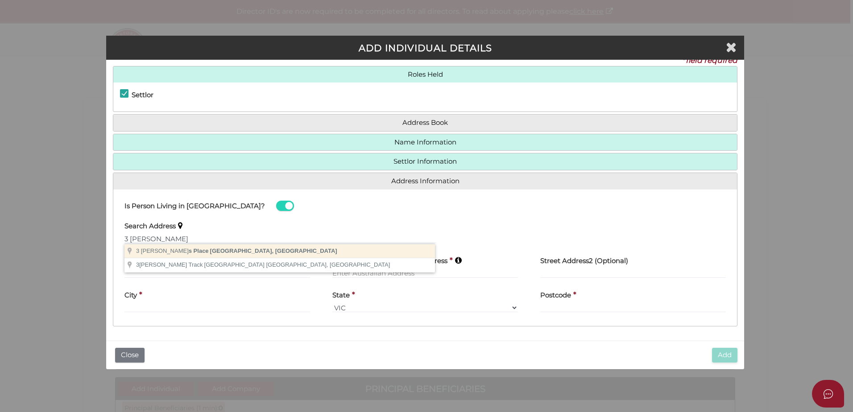
type input "3 Wiggens Place, Doncaster East VIC, Australia"
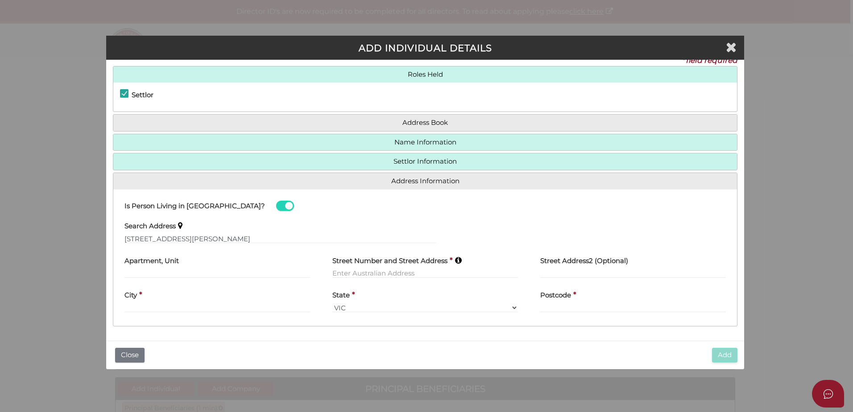
type input "3 Wiggens Place"
type input "Doncaster East"
select select "VIC"
type input "3109"
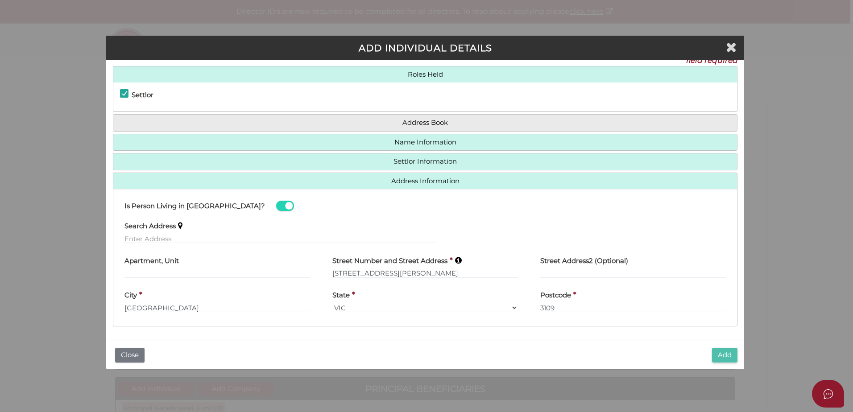
click at [722, 355] on button "Add" at bounding box center [724, 355] width 25 height 15
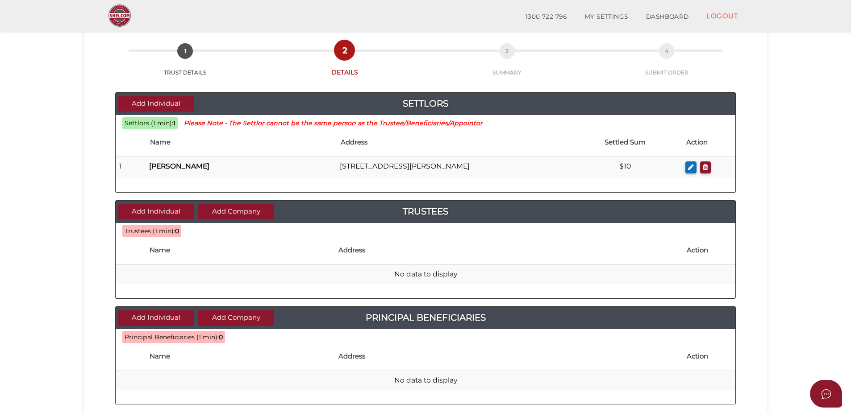
scroll to position [179, 0]
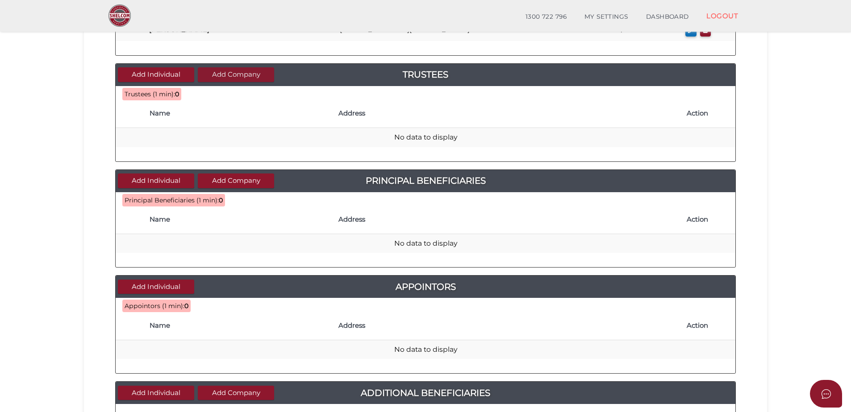
click at [238, 72] on button "Add Company" at bounding box center [236, 74] width 76 height 15
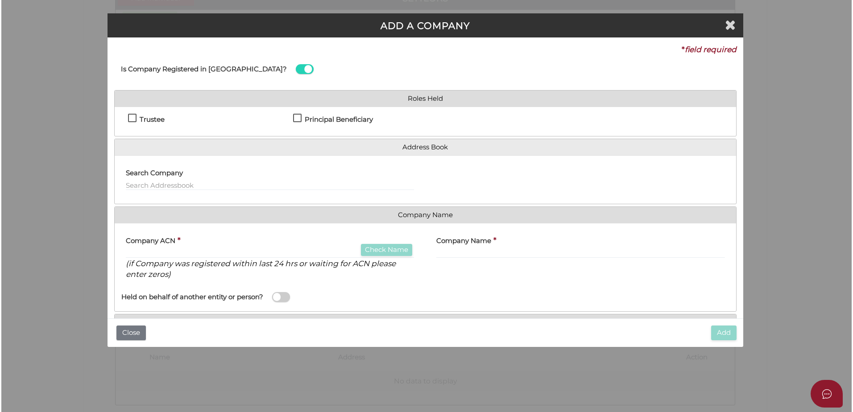
scroll to position [0, 0]
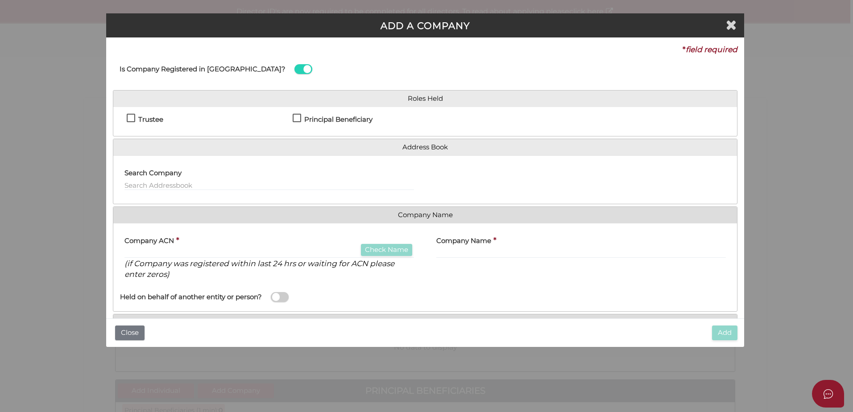
click at [150, 116] on h4 "Trustee" at bounding box center [150, 120] width 25 height 8
checkbox input "true"
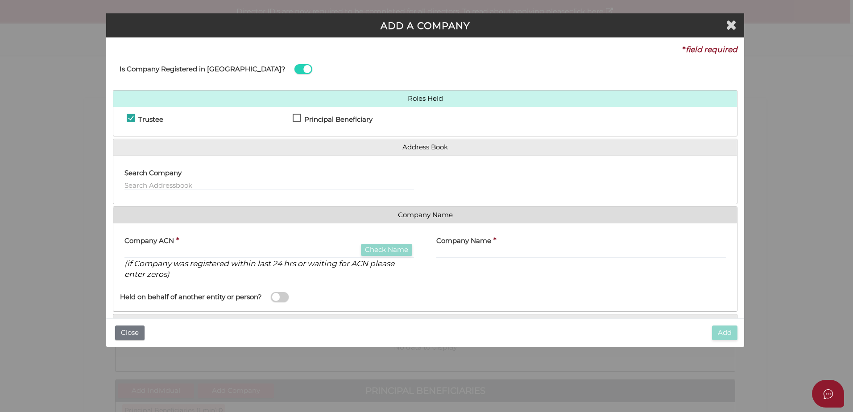
click at [243, 247] on div "Company ACN * Check Name (if Company was registered within last 24 hrs or waiti…" at bounding box center [270, 255] width 290 height 50
click at [231, 249] on input "text" at bounding box center [270, 254] width 290 height 10
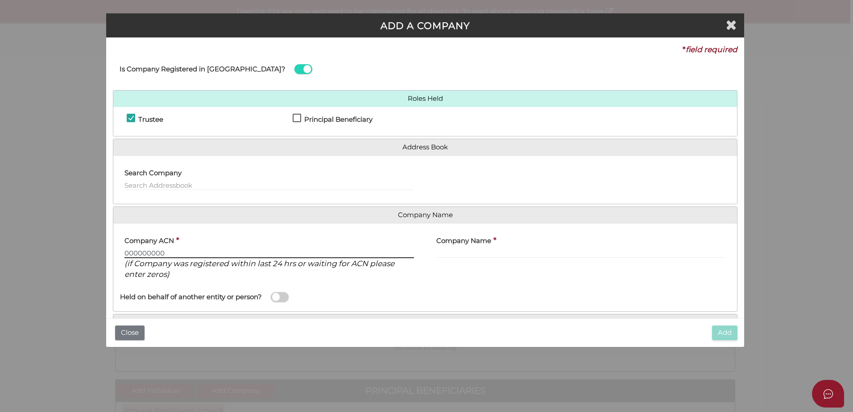
type input "000000000"
click at [488, 248] on label "Company Name" at bounding box center [463, 239] width 55 height 18
click at [481, 249] on input "text" at bounding box center [581, 254] width 290 height 10
click at [488, 236] on label "Company Name" at bounding box center [463, 239] width 55 height 18
click at [478, 252] on input "text" at bounding box center [581, 254] width 290 height 10
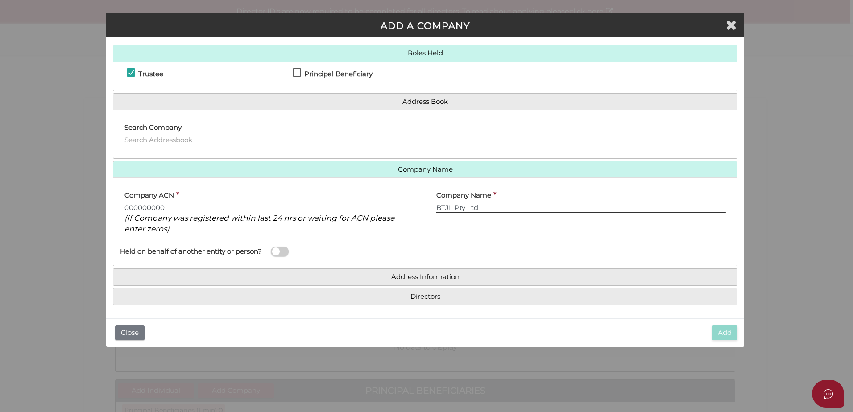
scroll to position [46, 0]
type input "BTJL Pty Ltd"
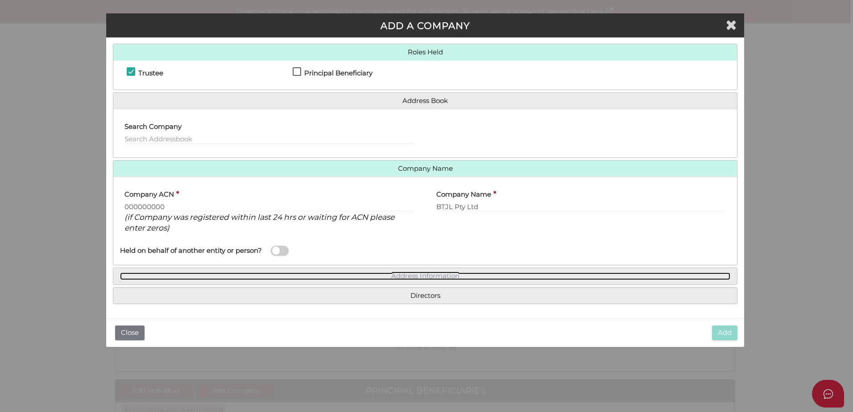
click at [442, 275] on link "Address Information" at bounding box center [425, 277] width 611 height 8
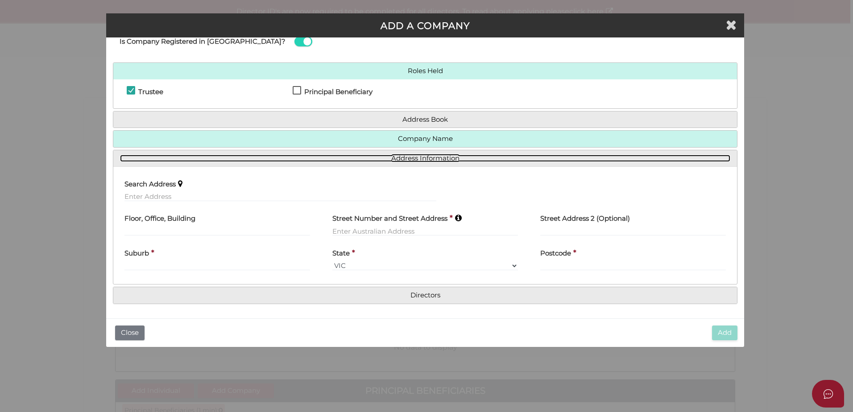
scroll to position [27, 0]
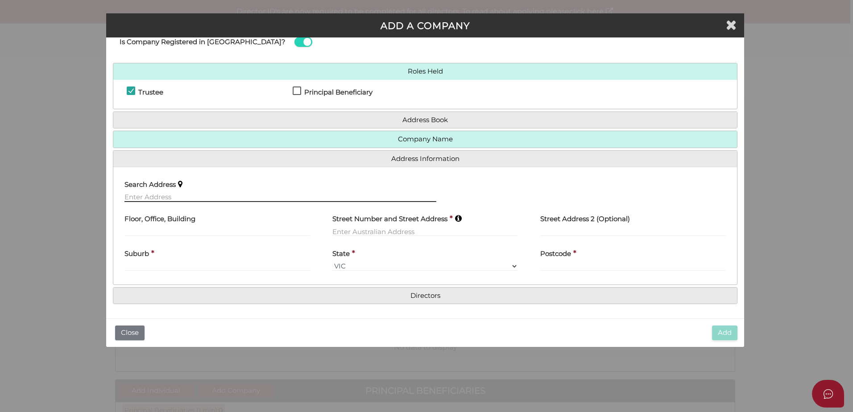
click at [192, 199] on input "text" at bounding box center [281, 197] width 312 height 10
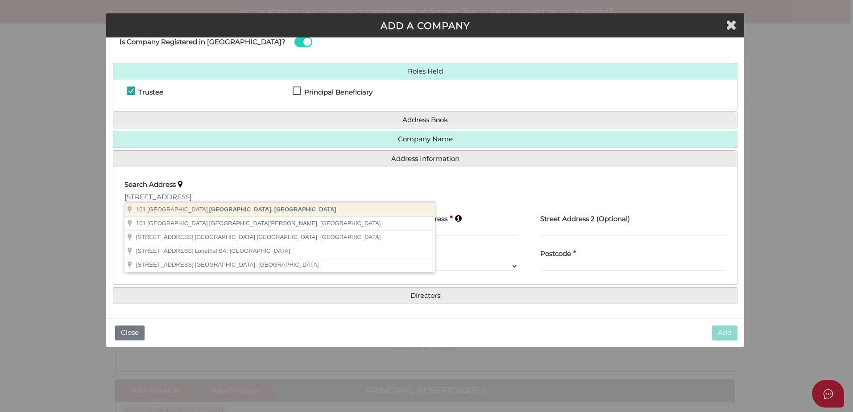
type input "101 Woodside Avenue, Frankston South VIC, Australia"
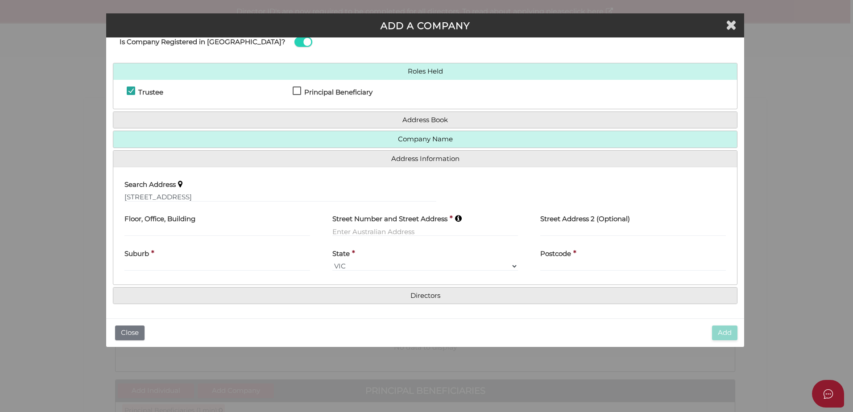
type input "101 Woodside Avenue"
type input "Frankston South"
select select "VIC"
type input "3199"
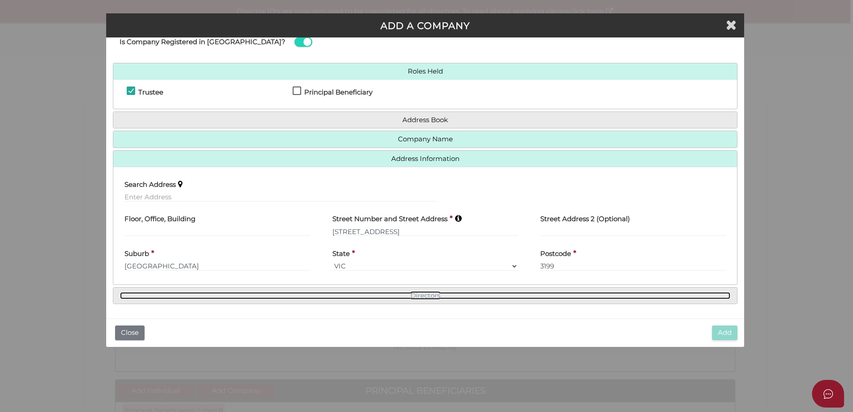
click at [456, 298] on link "Directors" at bounding box center [425, 296] width 611 height 8
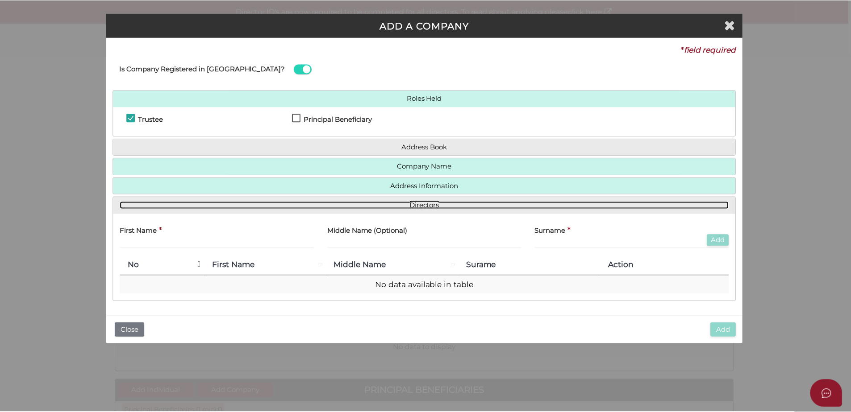
scroll to position [0, 0]
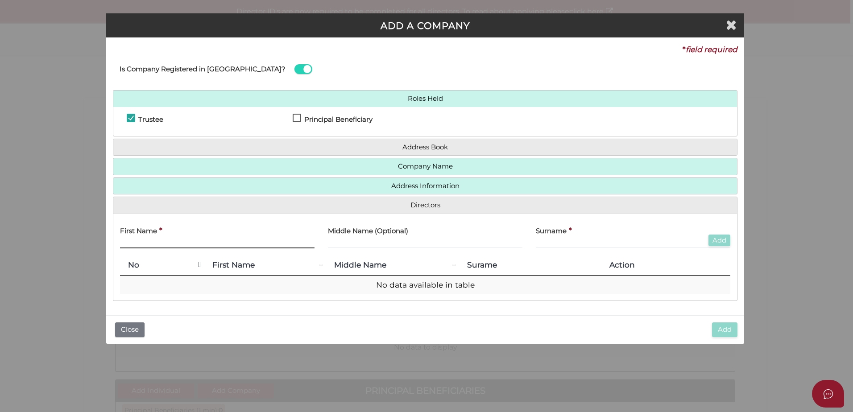
click at [197, 242] on input "text" at bounding box center [217, 244] width 195 height 10
type input "Jessica"
click at [626, 243] on input "text" at bounding box center [633, 244] width 195 height 10
type input "Mitchell"
click at [710, 238] on button "Add" at bounding box center [720, 241] width 22 height 12
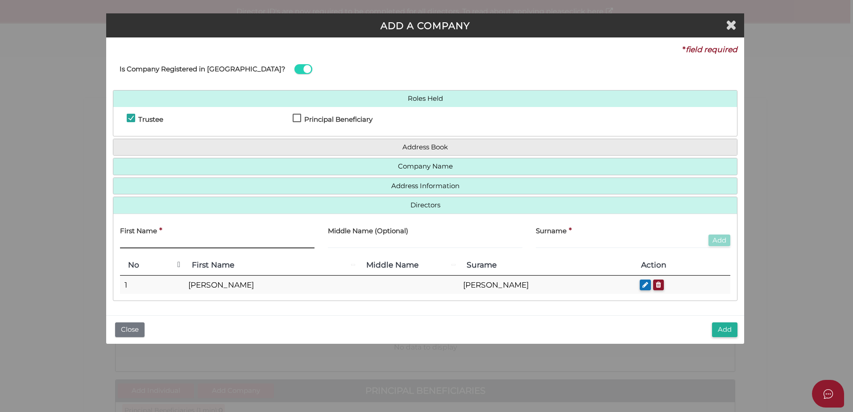
click at [177, 240] on input "text" at bounding box center [217, 244] width 195 height 10
type input "Benjamin"
click at [548, 239] on label "Surname" at bounding box center [551, 230] width 31 height 18
click at [550, 239] on label "Surname" at bounding box center [551, 230] width 31 height 18
click at [553, 246] on input "text" at bounding box center [633, 244] width 195 height 10
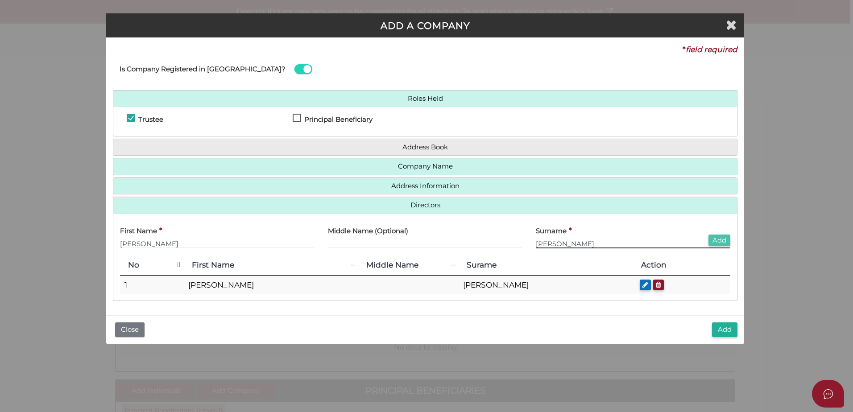
type input "Mitchell"
click at [727, 238] on button "Add" at bounding box center [720, 241] width 22 height 12
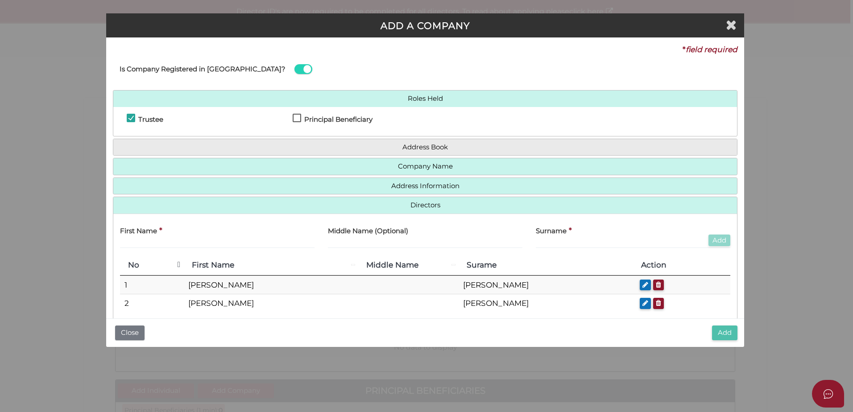
click at [727, 336] on button "Add" at bounding box center [724, 333] width 25 height 15
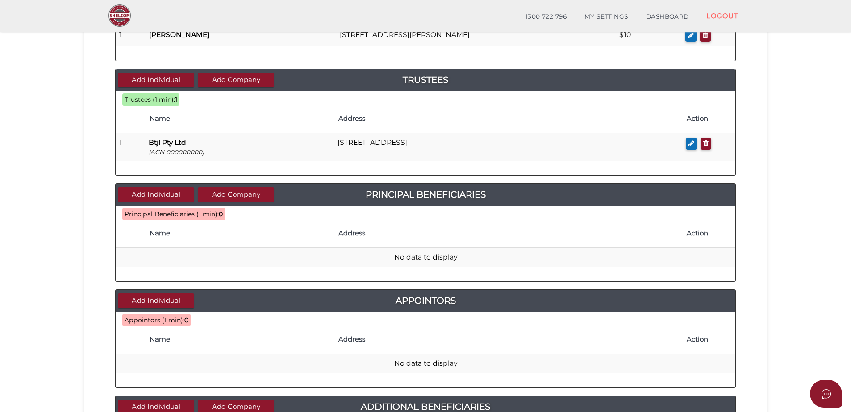
scroll to position [223, 0]
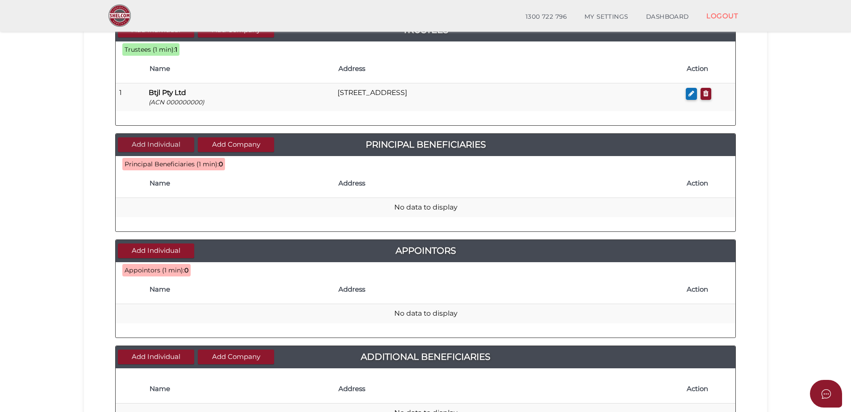
click at [154, 137] on button "Add Individual" at bounding box center [156, 144] width 76 height 15
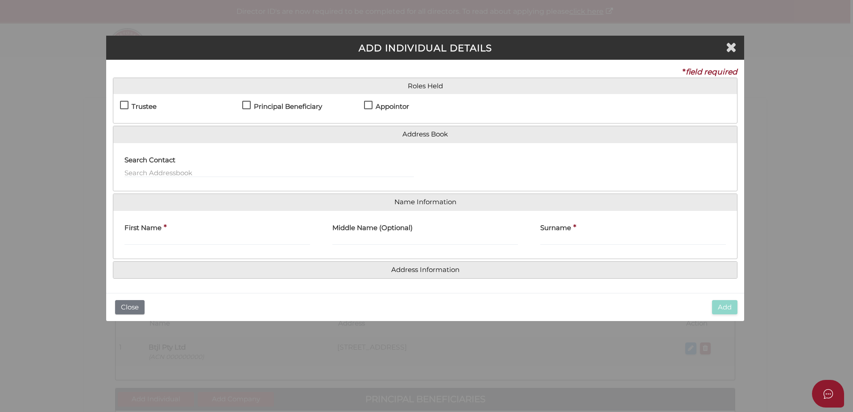
click at [387, 106] on h4 "Appointor" at bounding box center [392, 107] width 33 height 8
checkbox input "true"
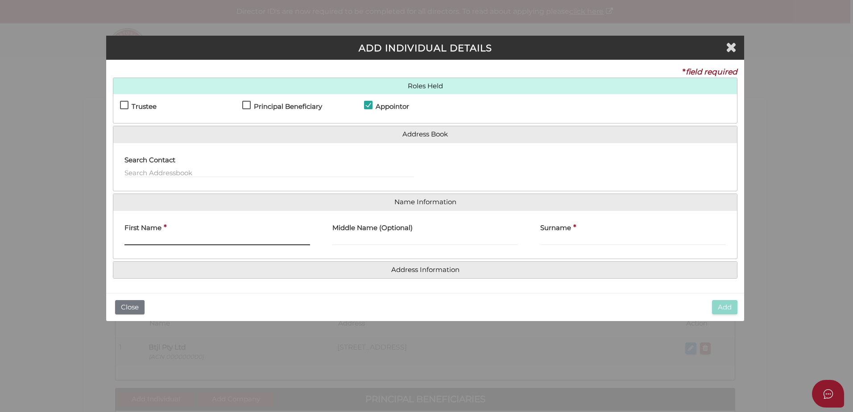
click at [174, 243] on input "First Name" at bounding box center [218, 241] width 186 height 10
type input "Jessica"
click at [540, 239] on div "Surname *" at bounding box center [633, 235] width 208 height 35
click at [565, 239] on input "Surname" at bounding box center [633, 241] width 186 height 10
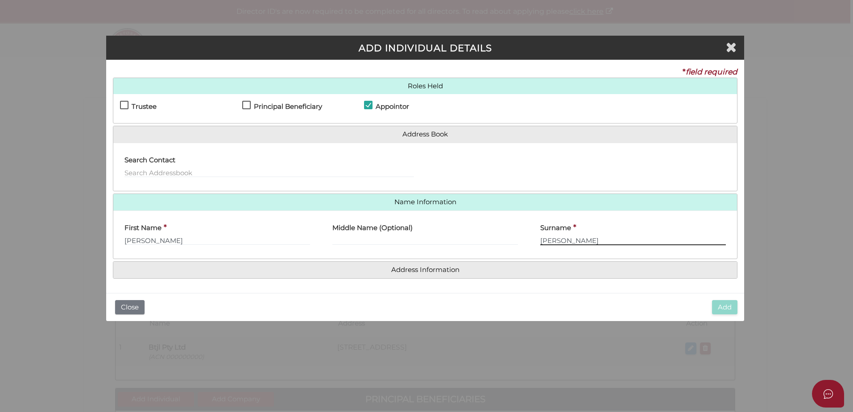
type input "[PERSON_NAME]"
click at [405, 263] on h4 "Address Information" at bounding box center [425, 270] width 624 height 17
click at [403, 265] on h4 "Address Information" at bounding box center [425, 270] width 624 height 17
click at [392, 275] on h4 "Address Information" at bounding box center [425, 270] width 624 height 17
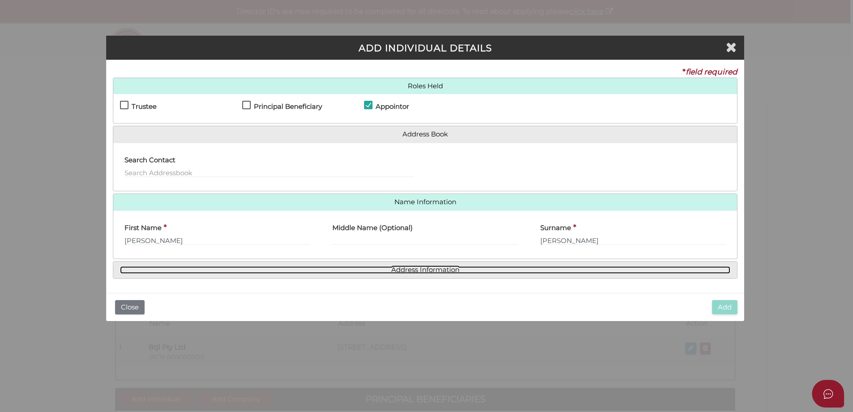
click at [393, 273] on link "Address Information" at bounding box center [425, 270] width 611 height 8
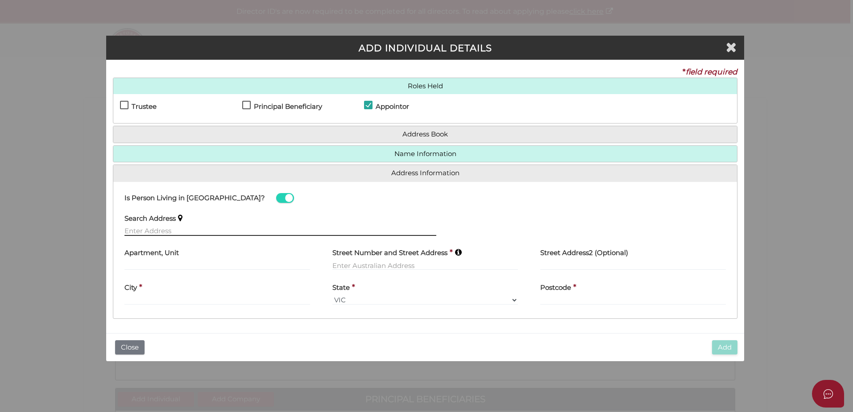
click at [293, 231] on input "text" at bounding box center [281, 231] width 312 height 10
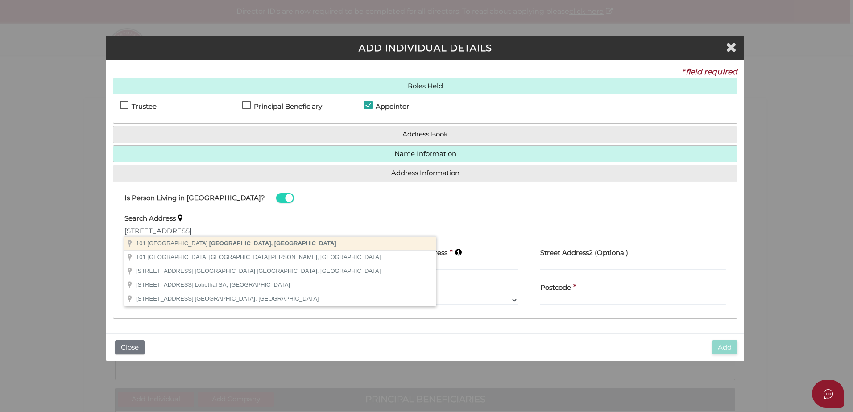
type input "101 Woodside Avenue, Frankston South VIC, Australia"
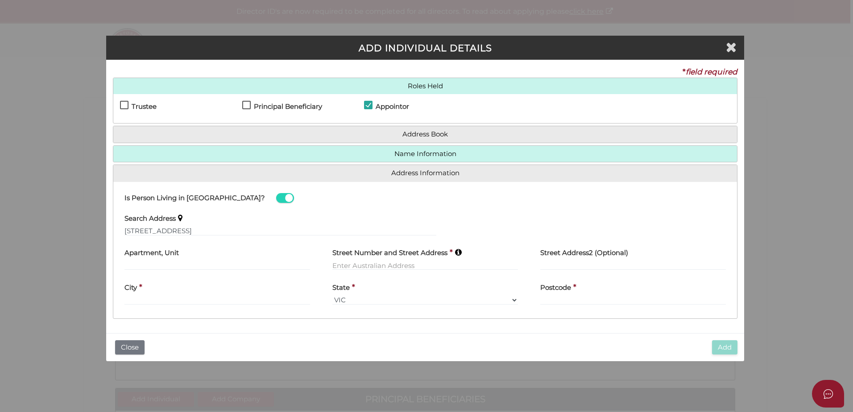
type input "101 Woodside Avenue"
type input "Frankston South"
select select "VIC"
type input "3199"
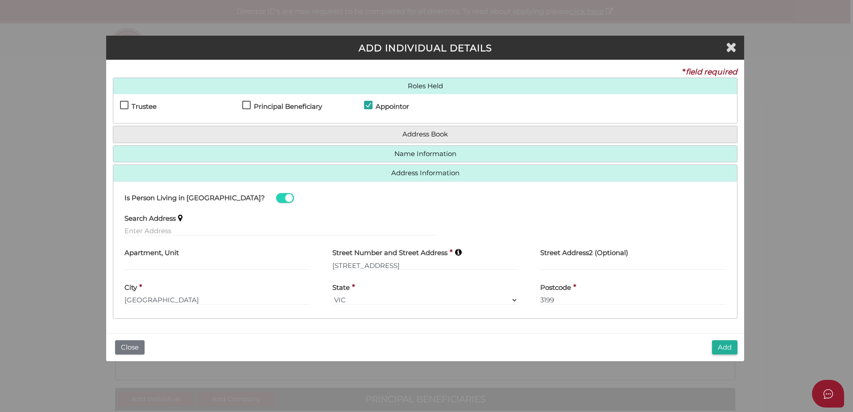
click at [307, 108] on h4 "Principal Beneficiary" at bounding box center [288, 107] width 68 height 8
checkbox input "true"
click at [731, 349] on button "Add" at bounding box center [724, 348] width 25 height 15
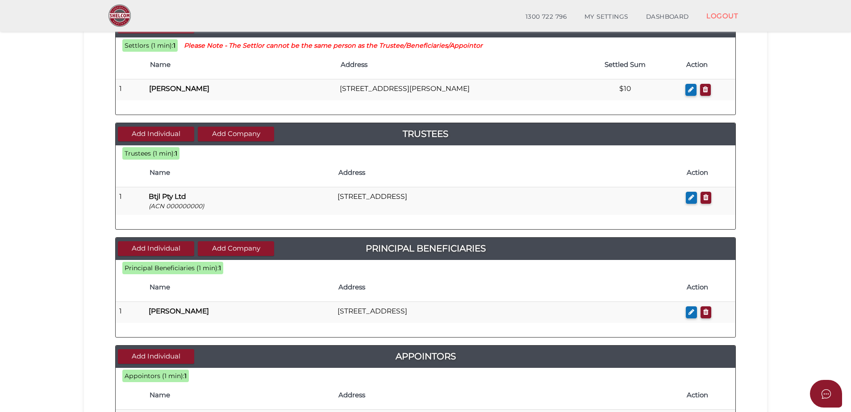
scroll to position [134, 0]
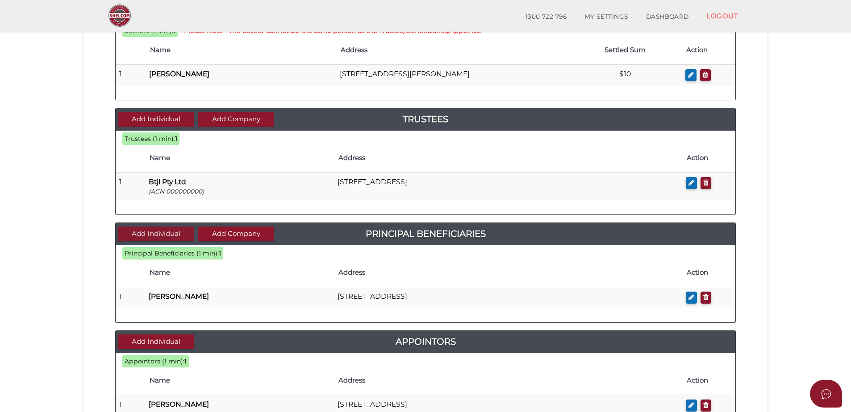
click at [160, 229] on button "Add Individual" at bounding box center [156, 234] width 76 height 15
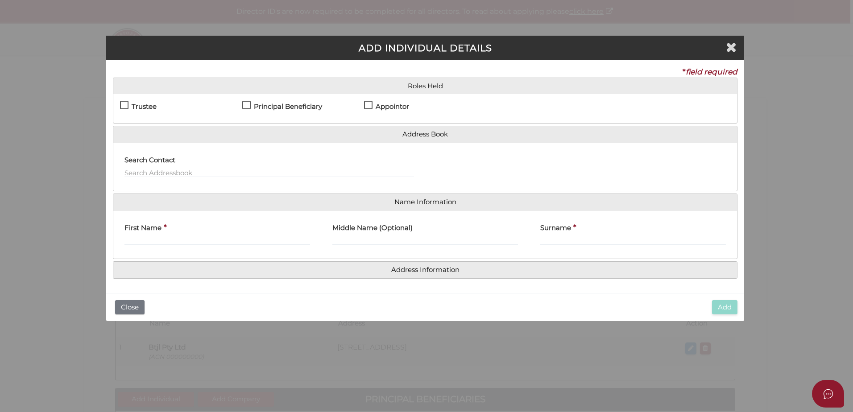
click at [396, 104] on h4 "Appointor" at bounding box center [392, 107] width 33 height 8
checkbox input "true"
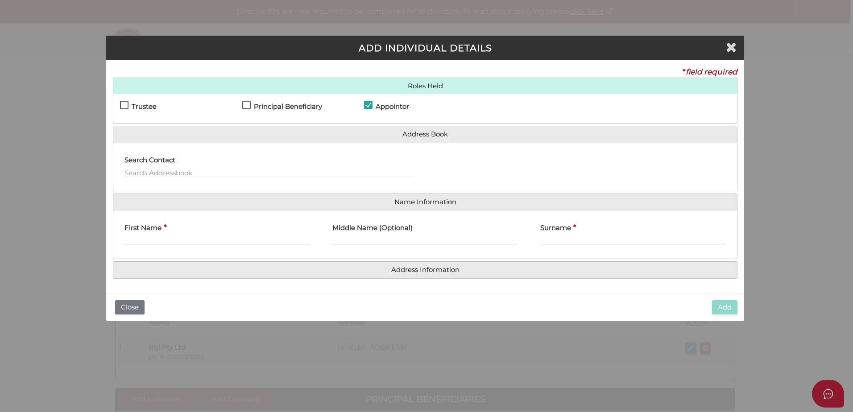
click at [308, 104] on h4 "Principal Beneficiary" at bounding box center [288, 107] width 68 height 8
checkbox input "true"
click at [218, 242] on input "First Name" at bounding box center [218, 241] width 186 height 10
type input "[PERSON_NAME]"
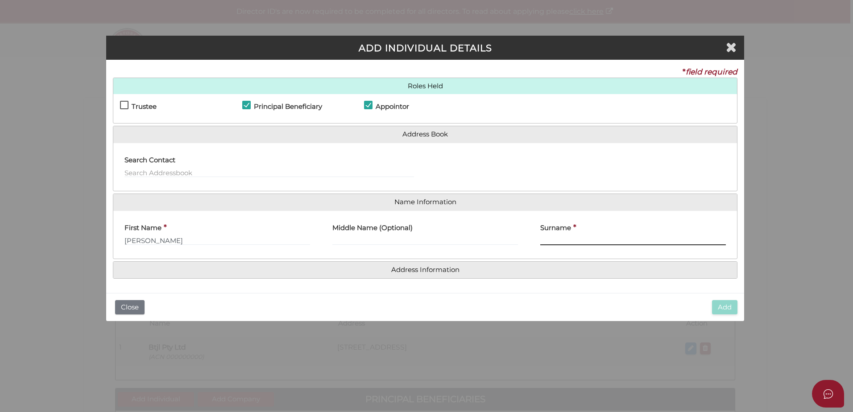
click at [548, 240] on input "Surname" at bounding box center [633, 241] width 186 height 10
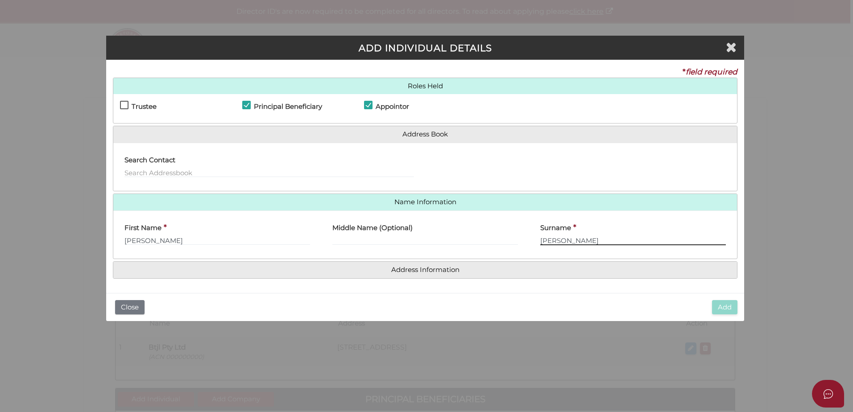
type input "Mitchell"
click at [523, 256] on div "First Name * Benjamin Middle Name (Optional) Surname * Mitchell" at bounding box center [425, 235] width 624 height 49
click at [505, 276] on h4 "Address Information" at bounding box center [425, 270] width 624 height 17
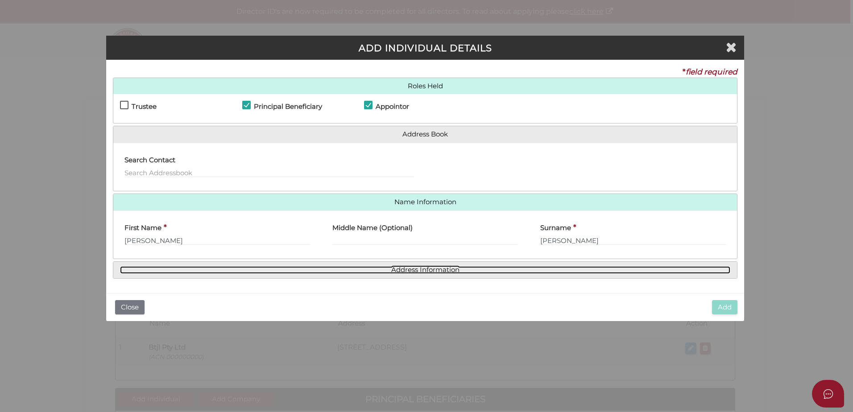
click at [501, 273] on link "Address Information" at bounding box center [425, 270] width 611 height 8
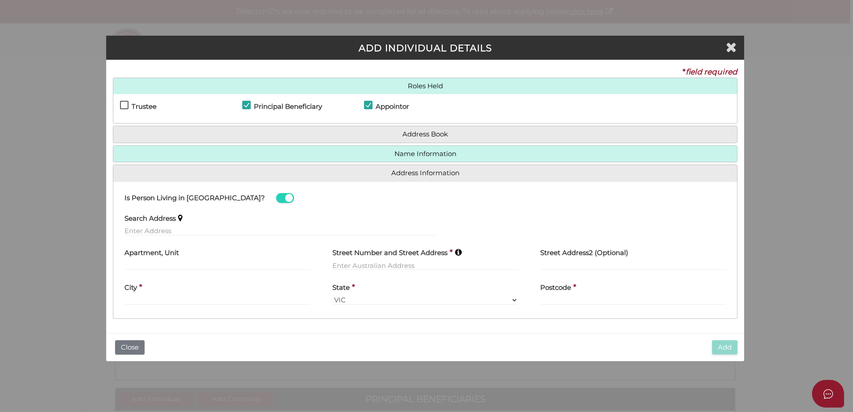
click at [376, 219] on div "Search Address" at bounding box center [281, 222] width 312 height 28
click at [342, 235] on input "text" at bounding box center [281, 231] width 312 height 10
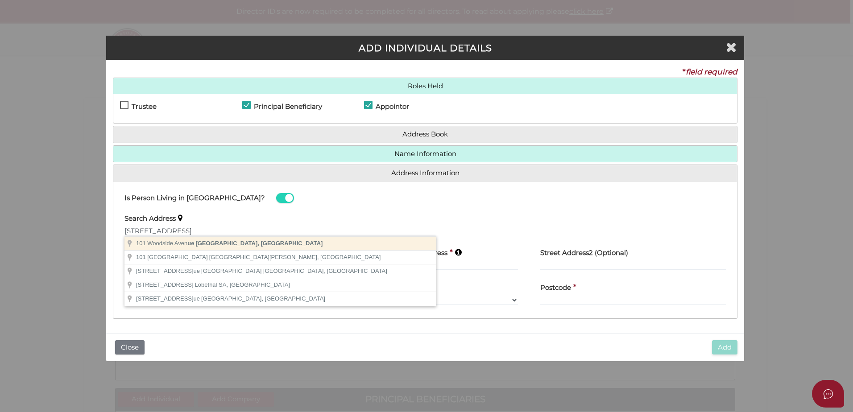
type input "101 Woodside Avenue, Frankston South VIC, Australia"
type input "101 Woodside Avenue"
type input "Frankston South"
select select "VIC"
type input "3199"
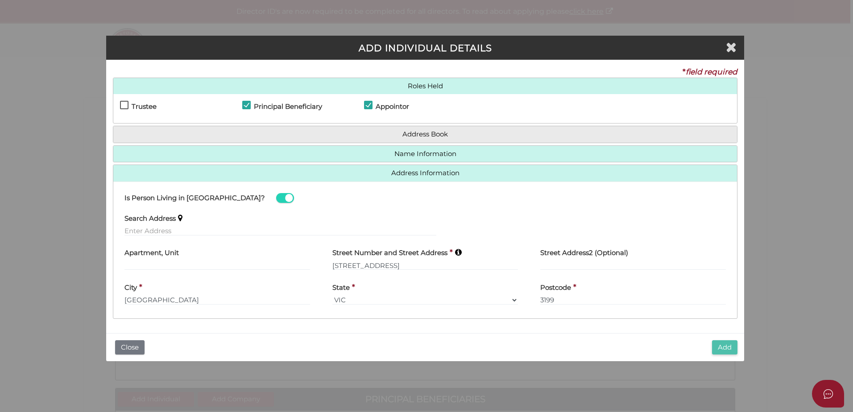
click at [730, 349] on button "Add" at bounding box center [724, 348] width 25 height 15
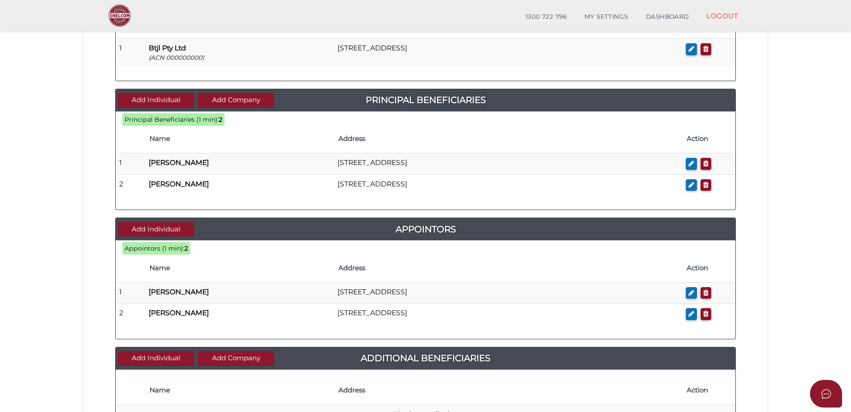
scroll to position [401, 0]
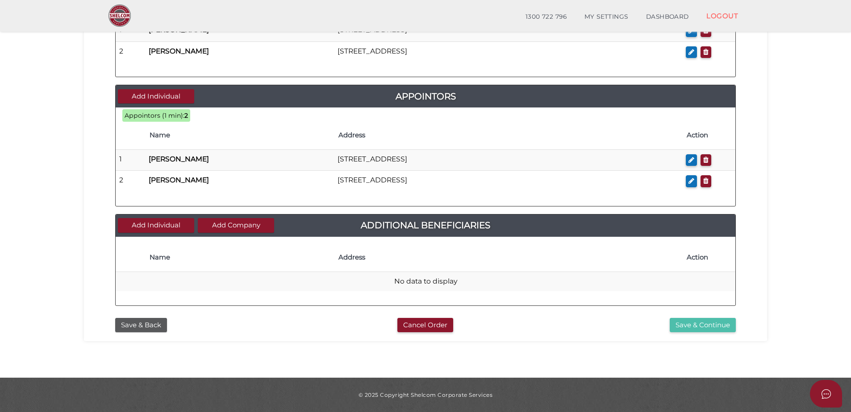
click at [716, 328] on button "Save & Continue" at bounding box center [702, 325] width 66 height 15
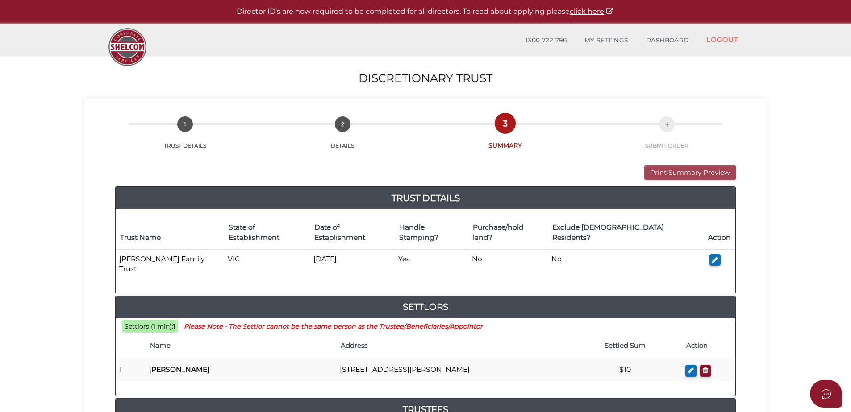
click at [685, 168] on button "Print Summary Preview" at bounding box center [689, 173] width 91 height 15
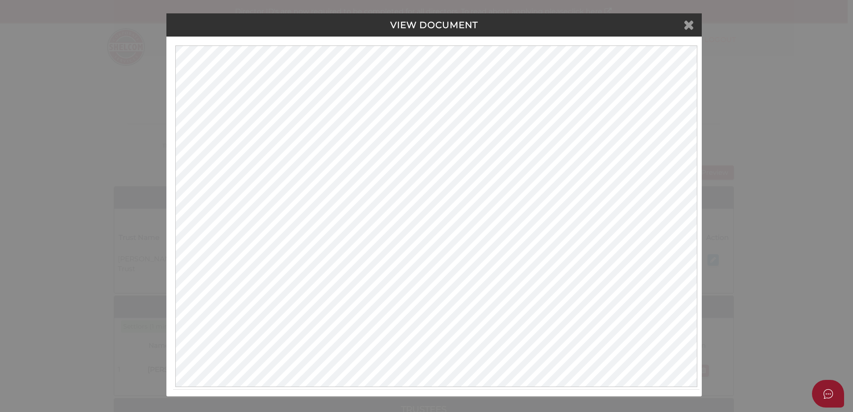
click at [689, 23] on icon at bounding box center [689, 24] width 11 height 13
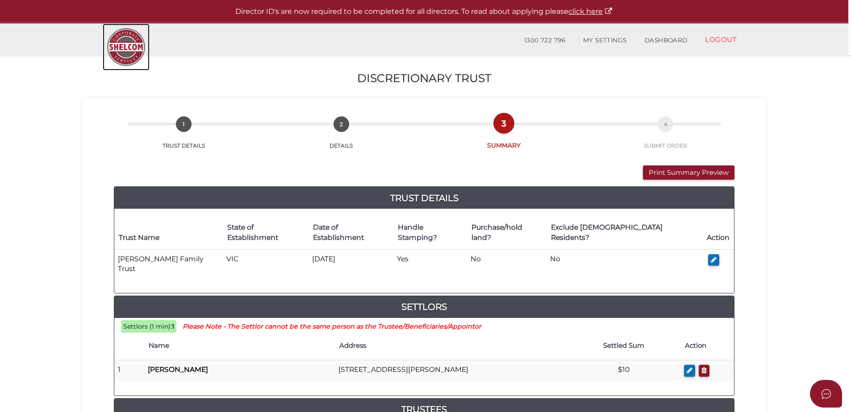
click at [133, 46] on img at bounding box center [126, 47] width 47 height 47
